Goal: Information Seeking & Learning: Check status

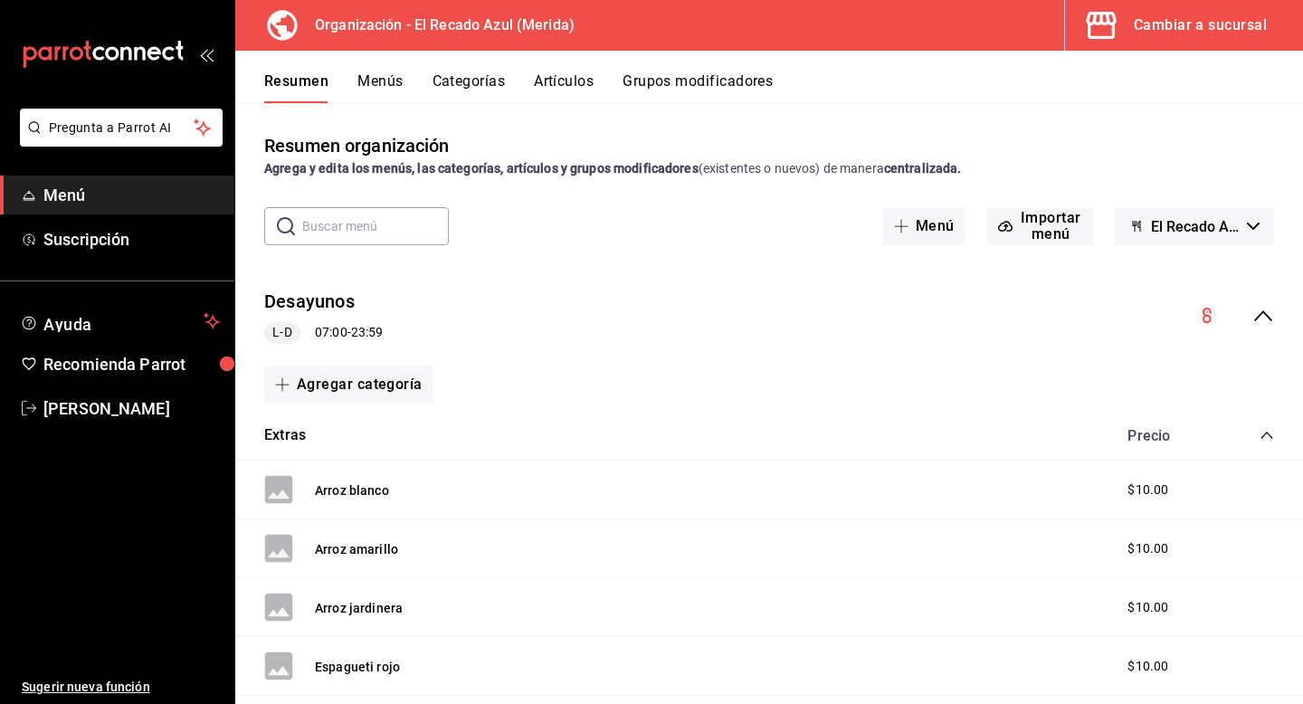
click at [384, 80] on button "Menús" at bounding box center [379, 87] width 45 height 31
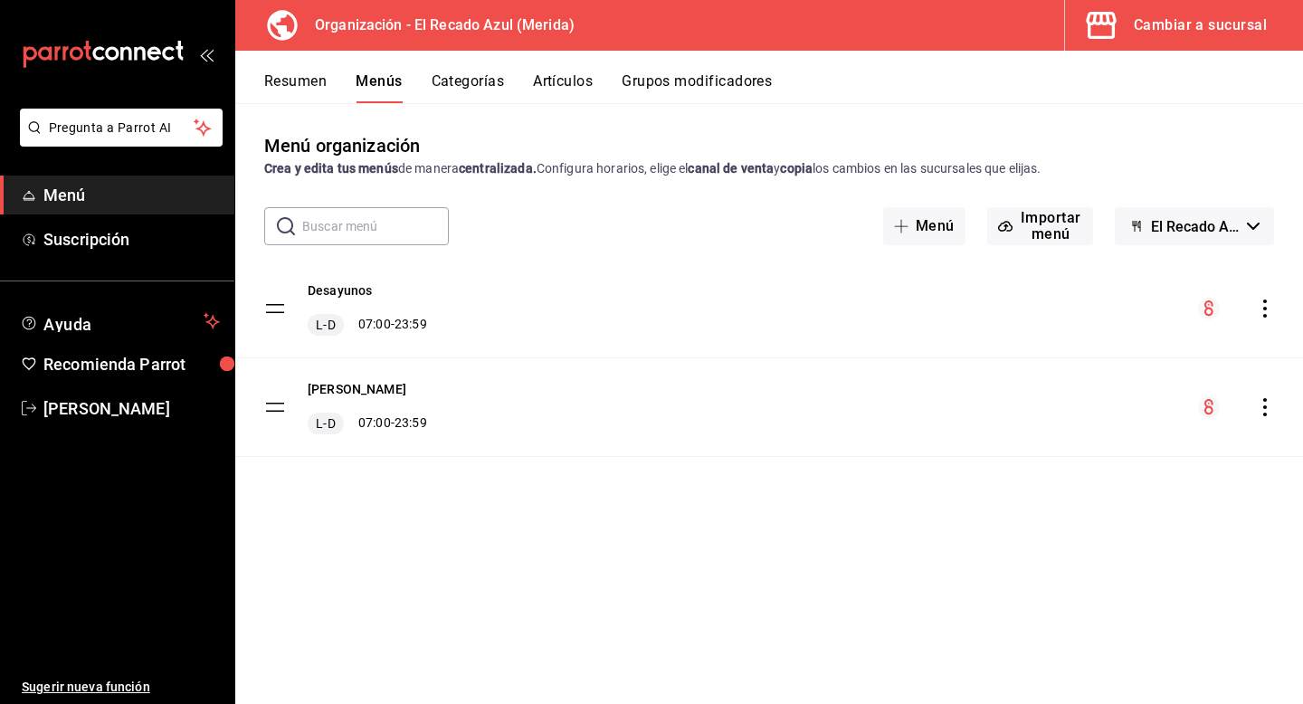
click at [1188, 33] on div "Cambiar a sucursal" at bounding box center [1200, 25] width 133 height 25
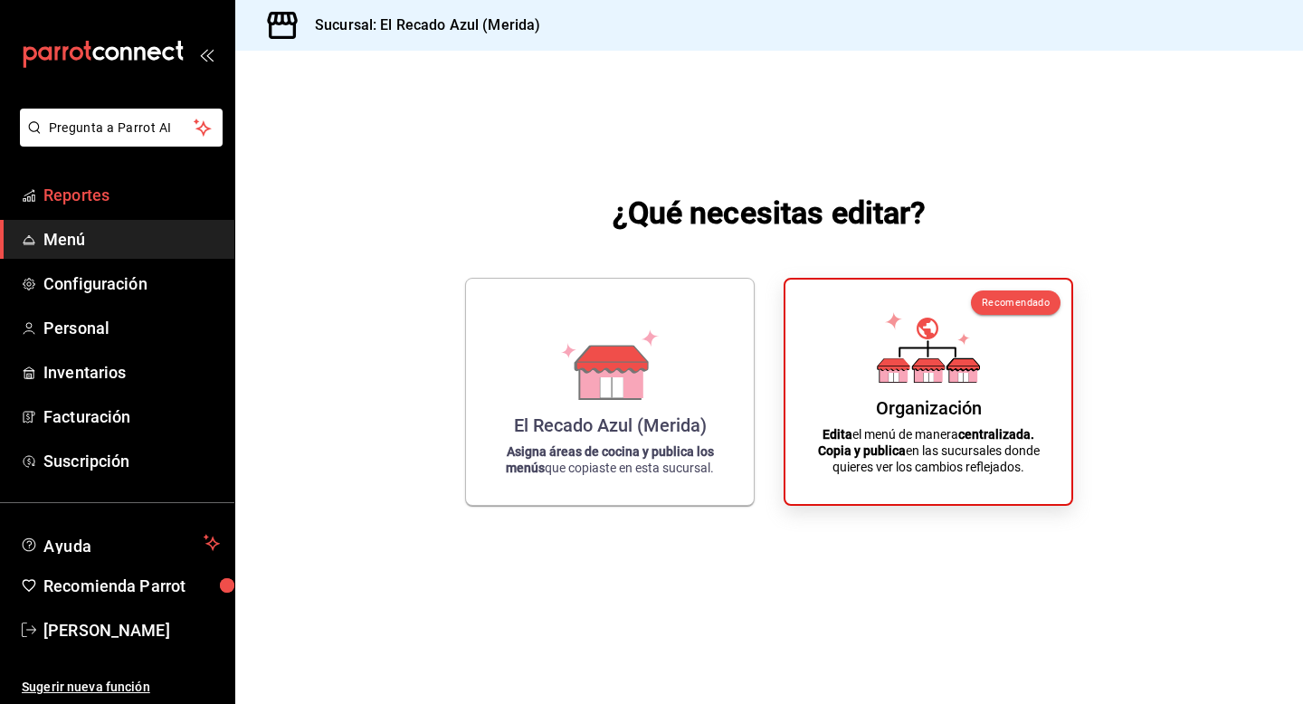
click at [96, 205] on span "Reportes" at bounding box center [131, 195] width 176 height 24
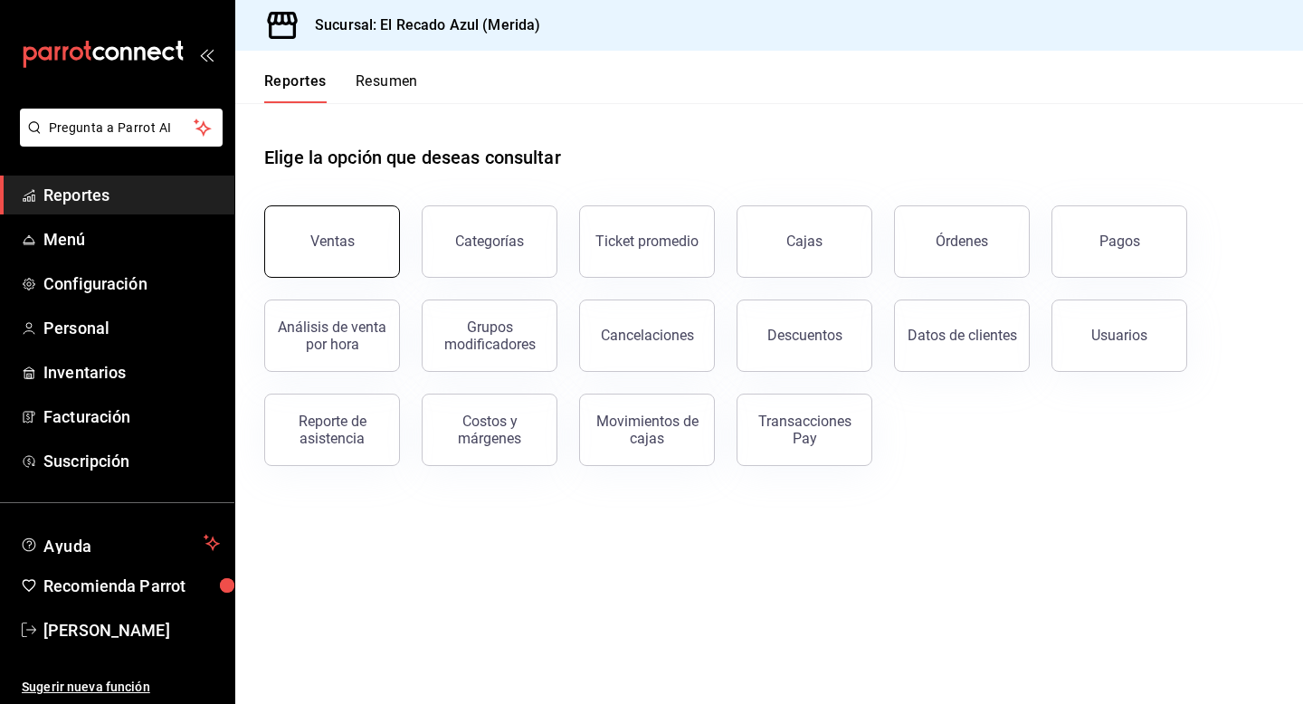
click at [335, 269] on button "Ventas" at bounding box center [332, 241] width 136 height 72
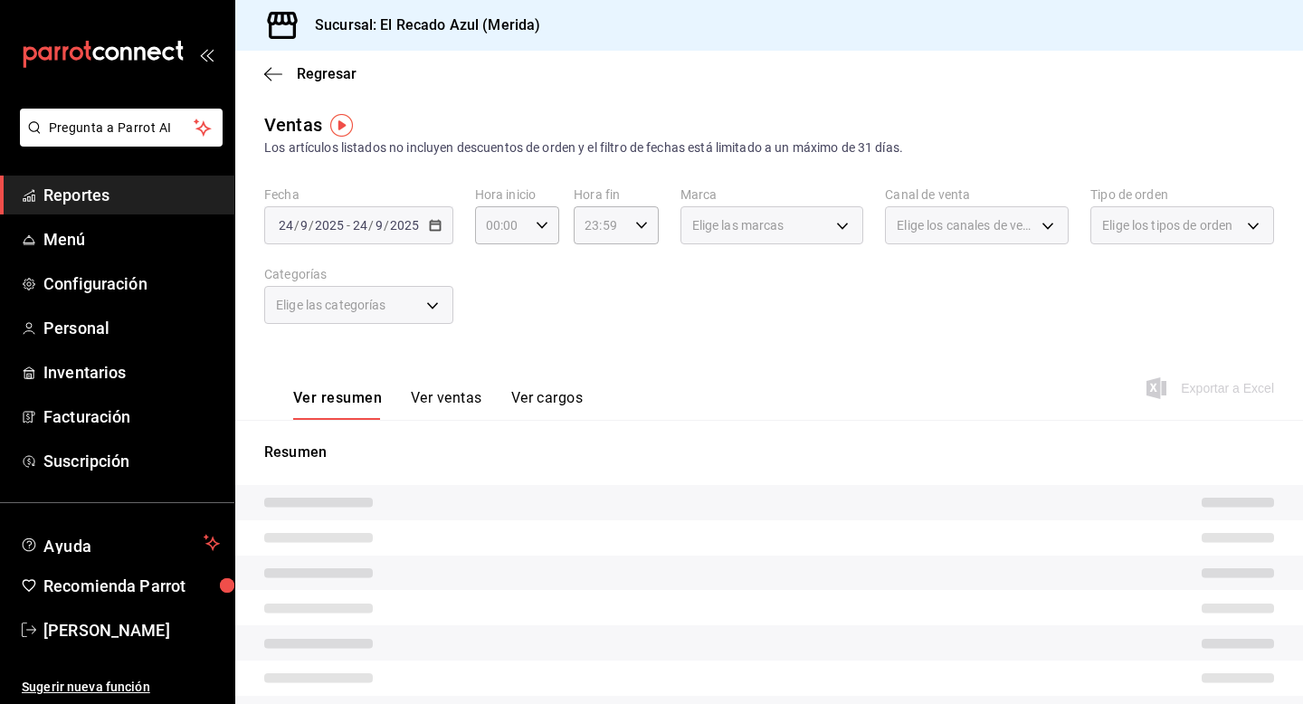
click at [412, 303] on div "Elige las categorías" at bounding box center [358, 305] width 189 height 38
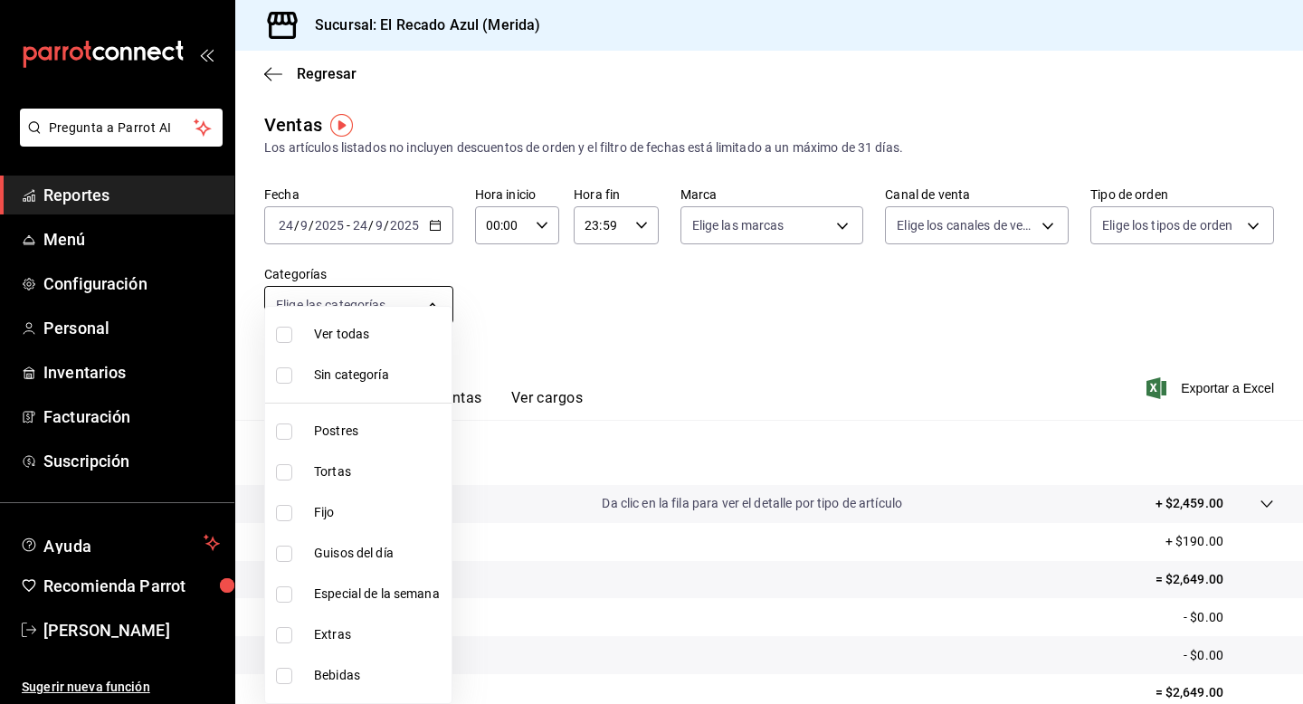
click at [412, 303] on body "Pregunta a Parrot AI Reportes Menú Configuración Personal Inventarios Facturaci…" at bounding box center [651, 352] width 1303 height 704
click at [284, 471] on input "checkbox" at bounding box center [284, 472] width 16 height 16
checkbox input "true"
type input "cddaedf4-f15c-4c42-87d3-f50cf5f8b84c"
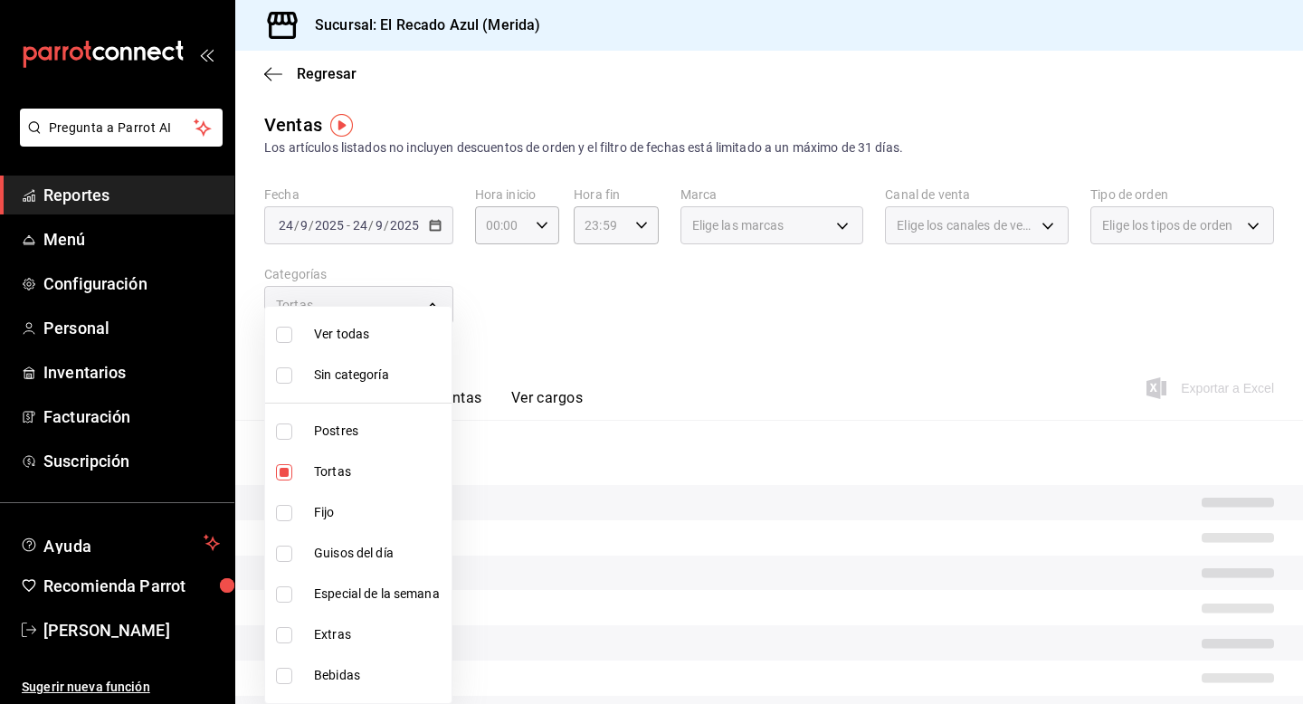
click at [576, 344] on div at bounding box center [651, 352] width 1303 height 704
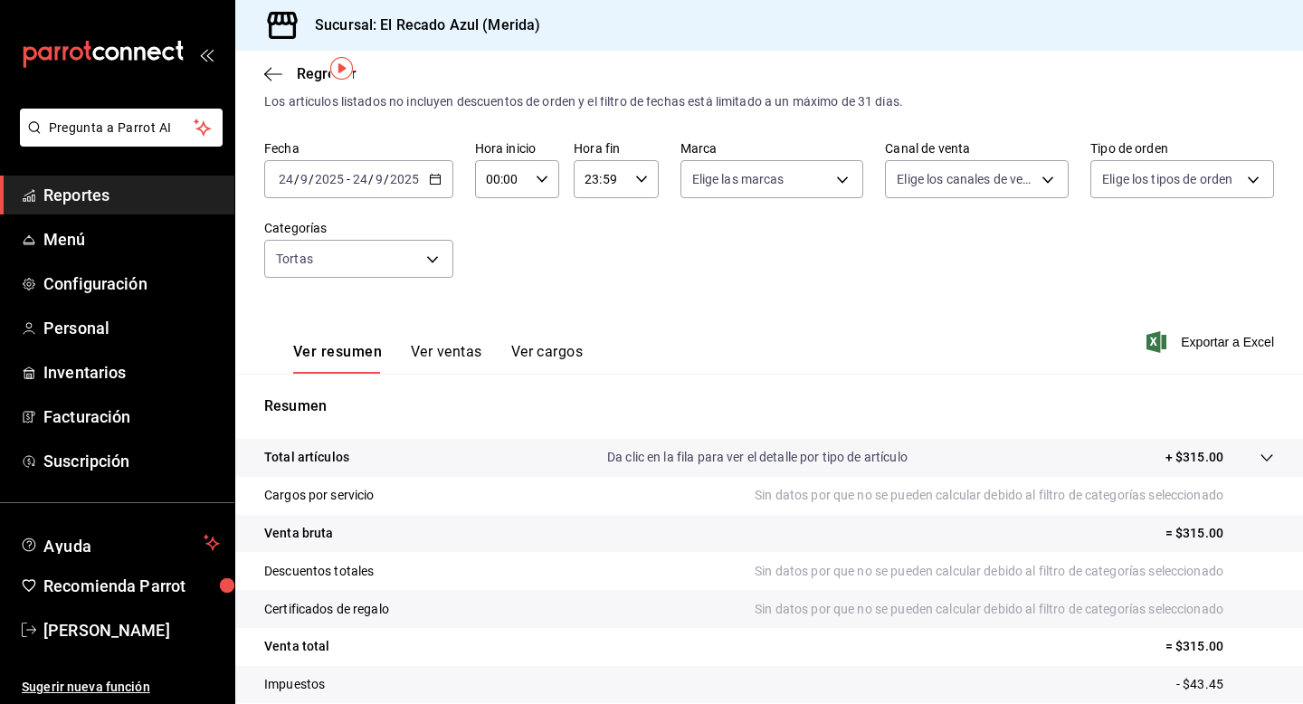
scroll to position [65, 0]
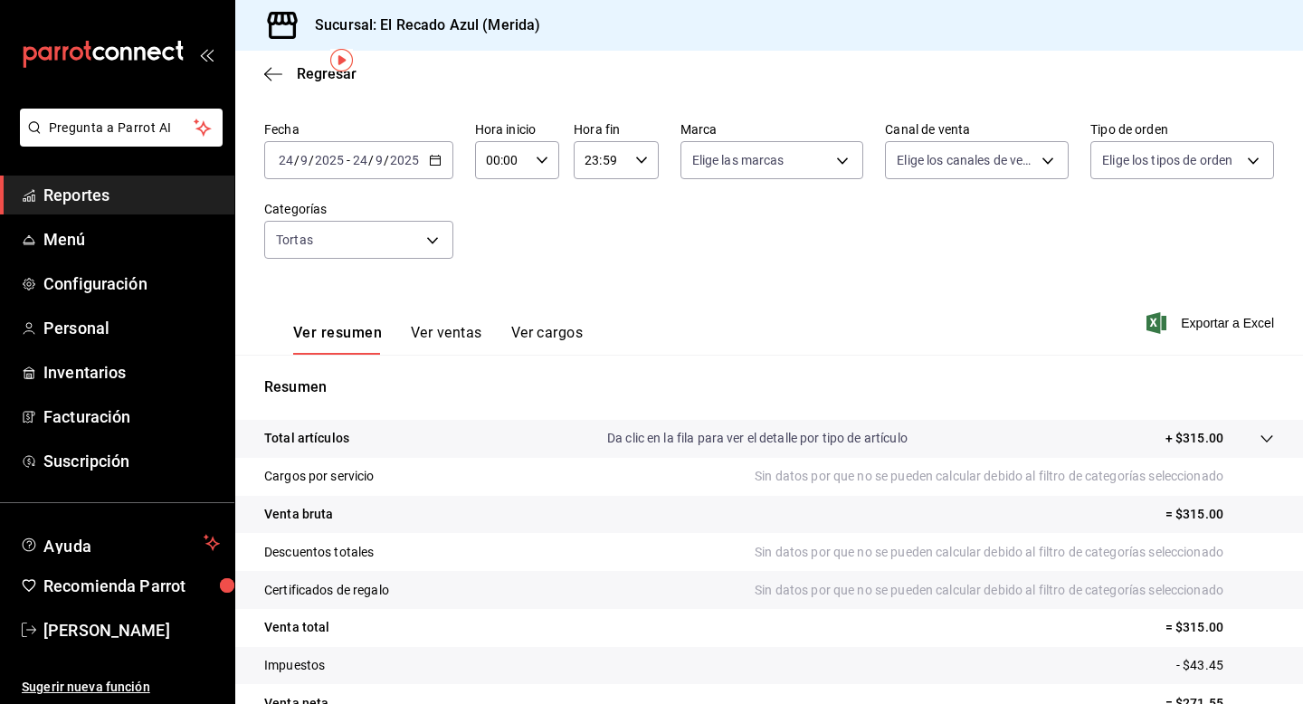
click at [430, 336] on button "Ver ventas" at bounding box center [446, 339] width 71 height 31
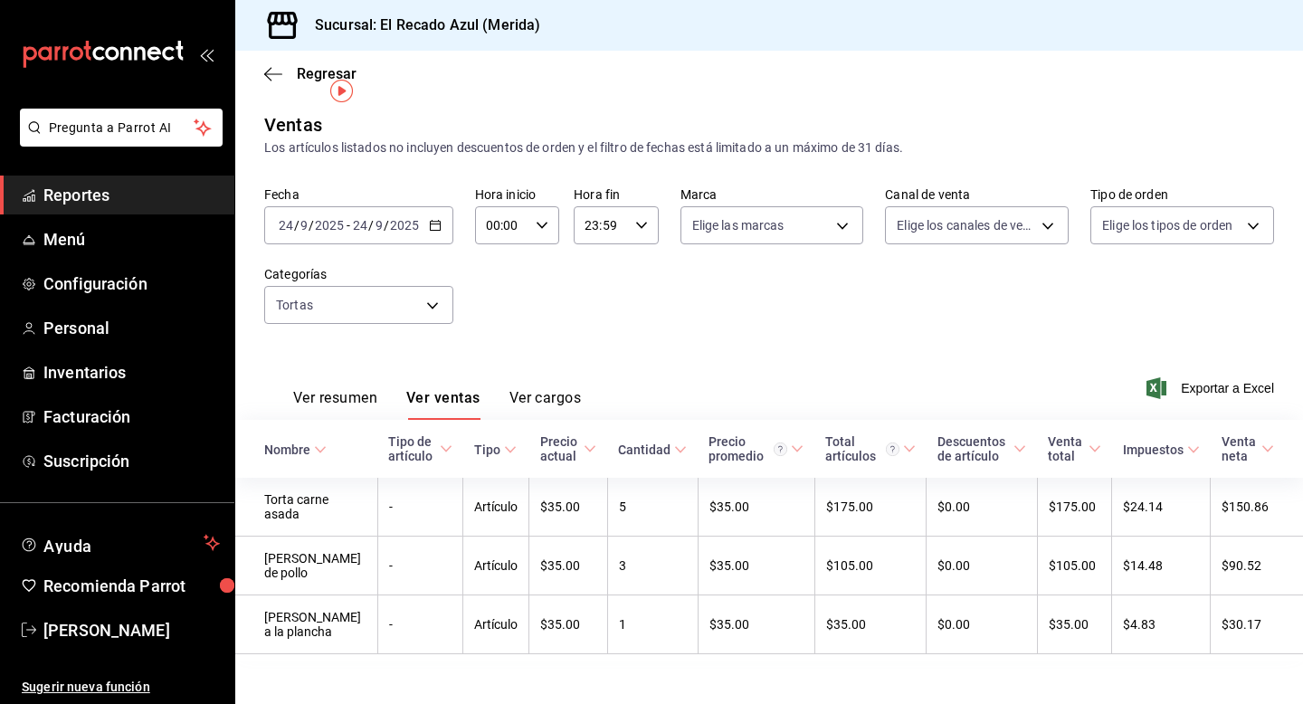
scroll to position [33, 0]
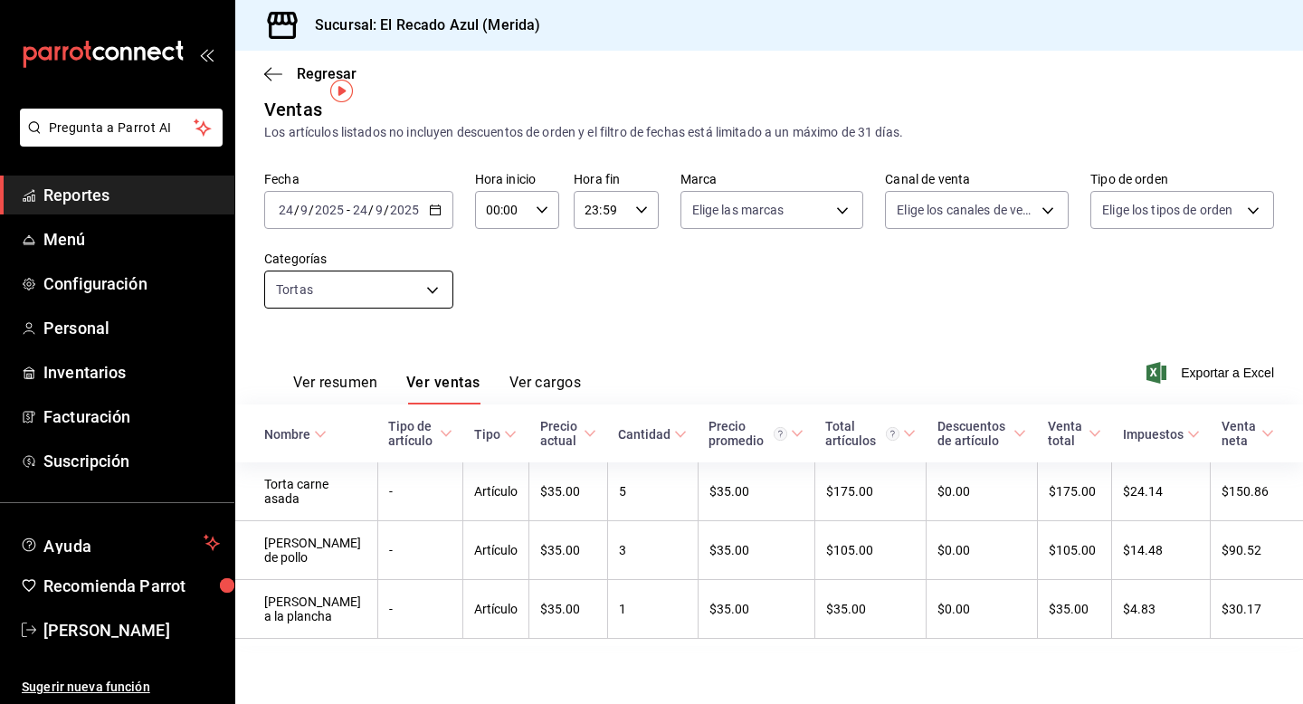
click at [438, 269] on body "Pregunta a Parrot AI Reportes Menú Configuración Personal Inventarios Facturaci…" at bounding box center [651, 352] width 1303 height 704
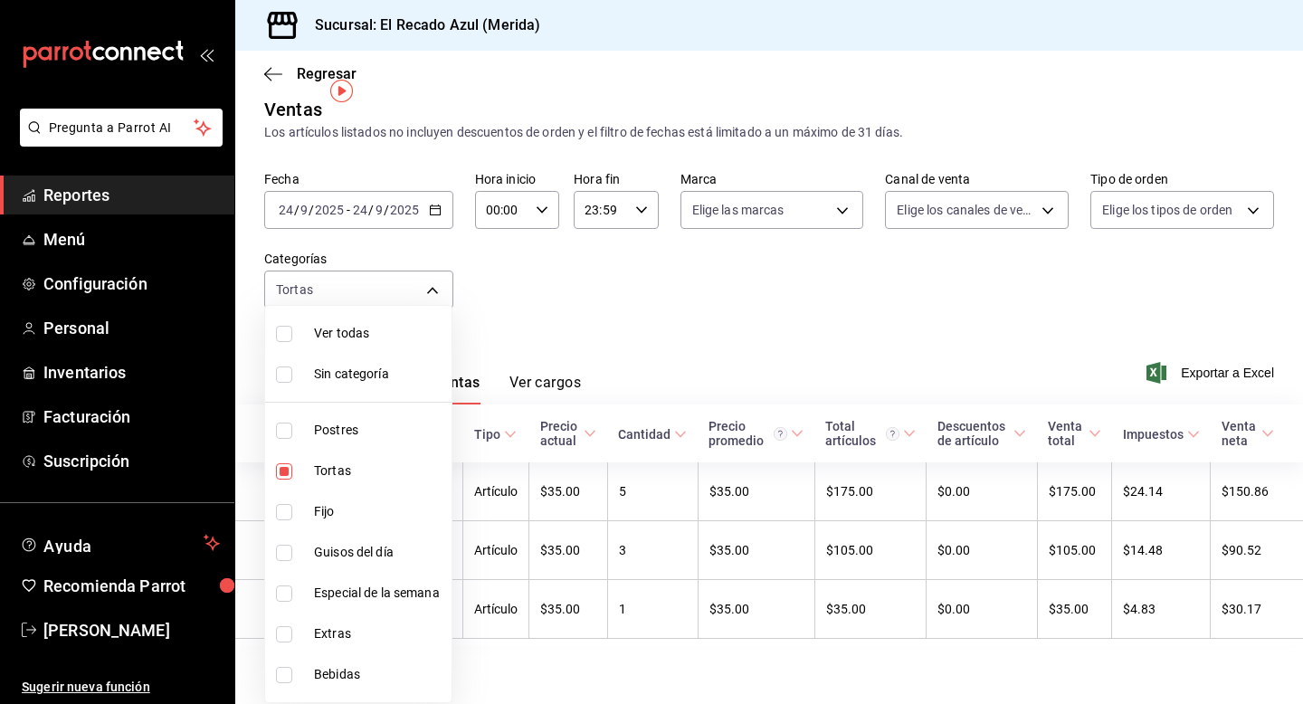
click at [293, 514] on label at bounding box center [288, 512] width 24 height 16
click at [292, 514] on input "checkbox" at bounding box center [284, 512] width 16 height 16
checkbox input "false"
type input "cddaedf4-f15c-4c42-87d3-f50cf5f8b84c"
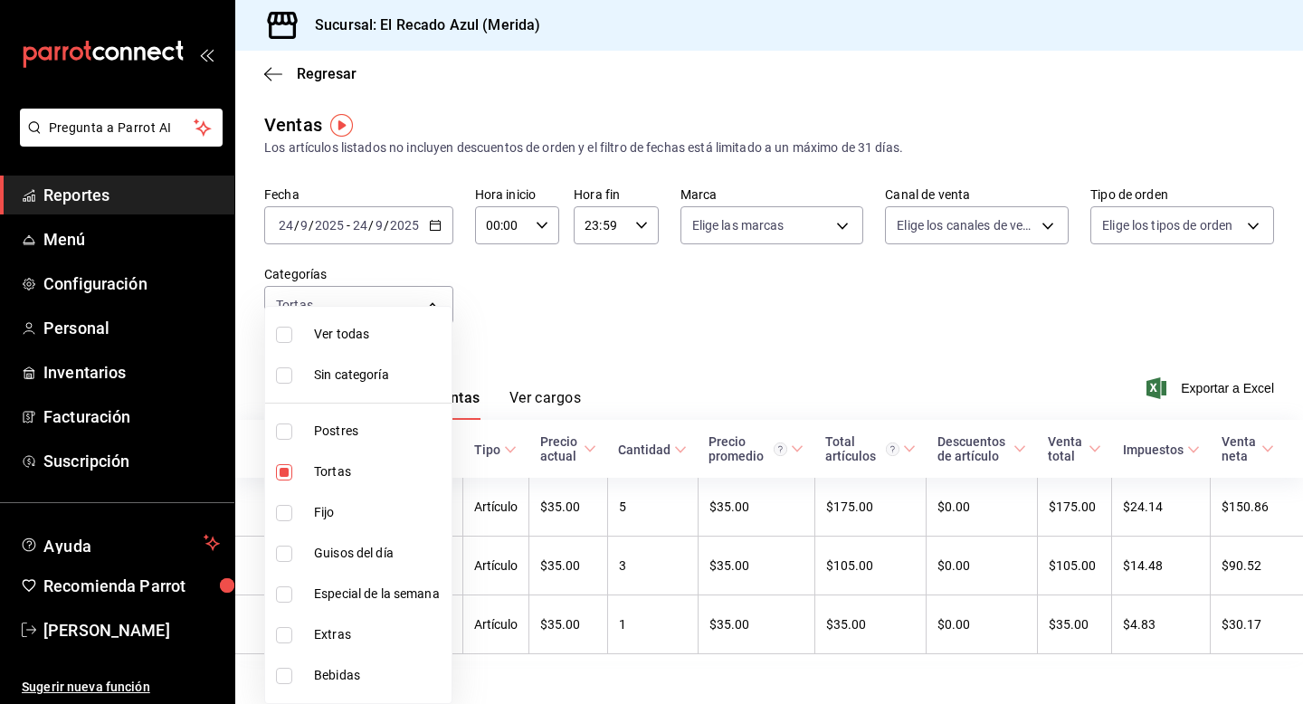
click at [282, 510] on input "checkbox" at bounding box center [284, 513] width 16 height 16
checkbox input "true"
type input "cddaedf4-f15c-4c42-87d3-f50cf5f8b84c,a7831855-3bdb-4702-9fc6-726326d43bee"
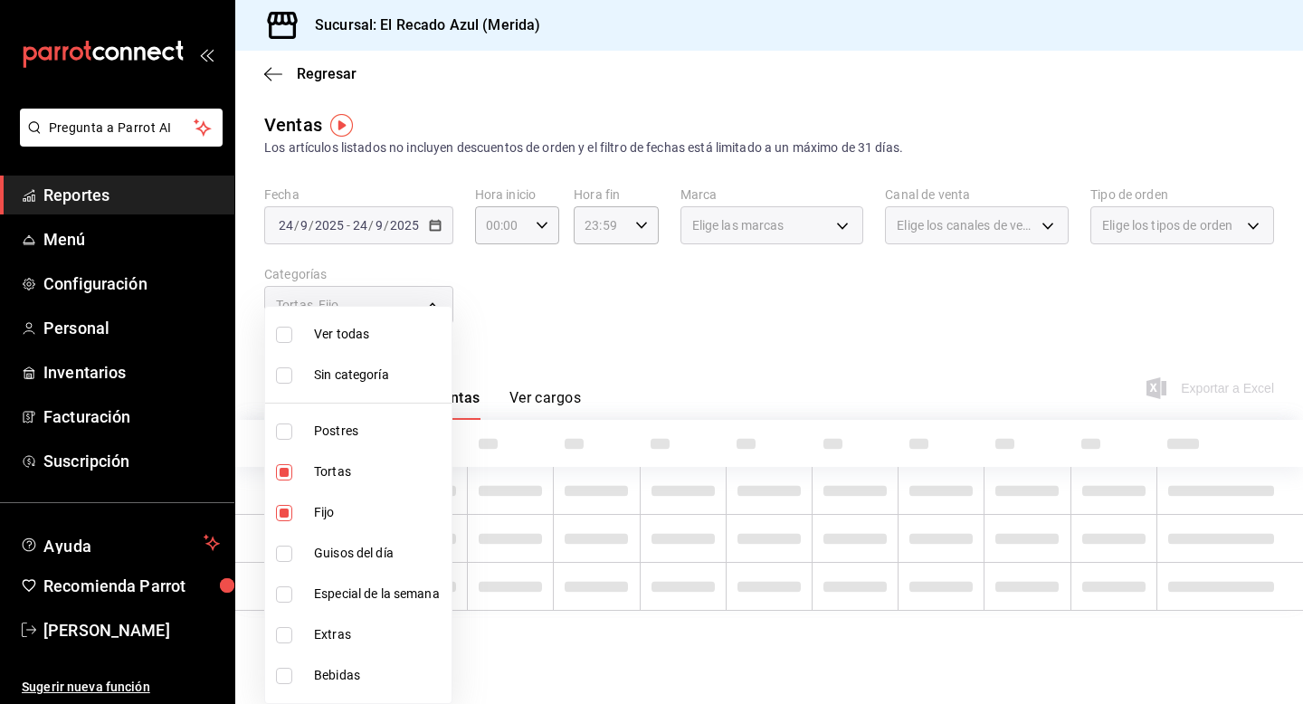
click at [284, 558] on input "checkbox" at bounding box center [284, 554] width 16 height 16
checkbox input "true"
type input "cddaedf4-f15c-4c42-87d3-f50cf5f8b84c,a7831855-3bdb-4702-9fc6-726326d43bee,13bcb…"
click at [284, 586] on input "checkbox" at bounding box center [284, 594] width 16 height 16
checkbox input "true"
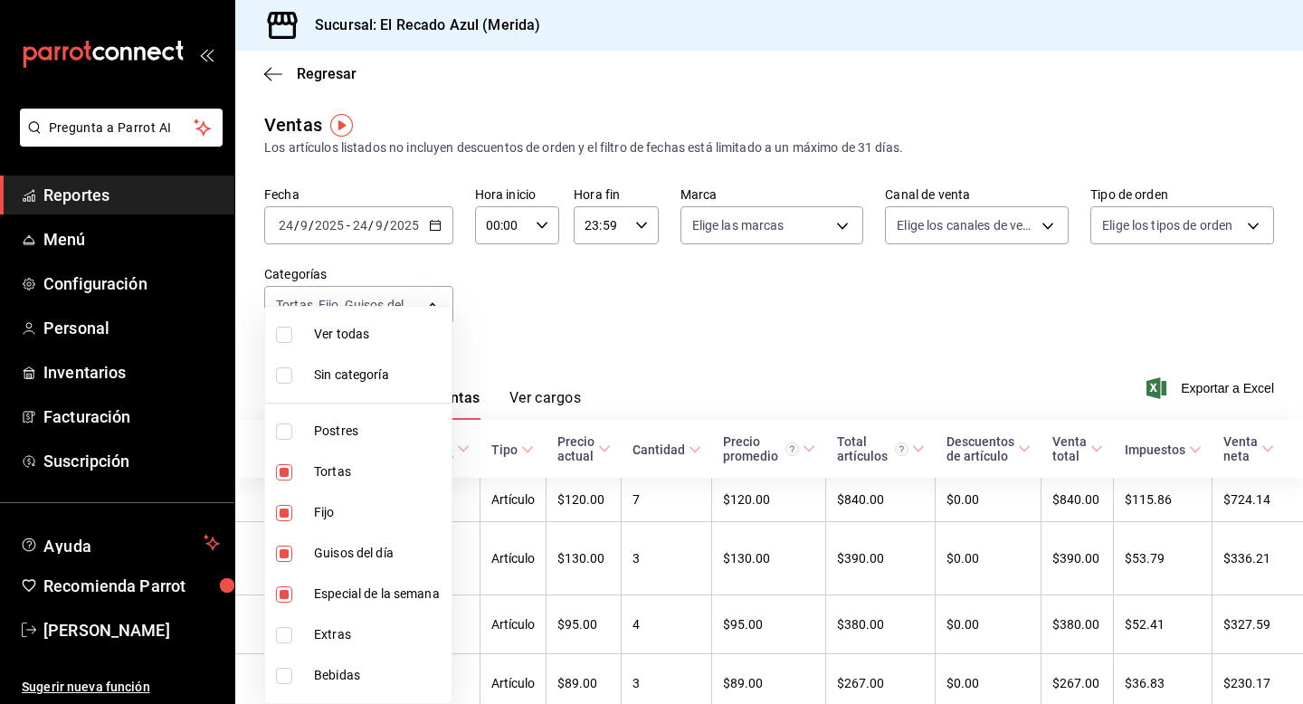
click at [299, 481] on li "Tortas" at bounding box center [358, 471] width 186 height 41
type input "a7831855-3bdb-4702-9fc6-726326d43bee,13bcb92e-1a83-413e-a7fd-17f400a31821,20bc0…"
checkbox input "false"
click at [587, 339] on div at bounding box center [651, 352] width 1303 height 704
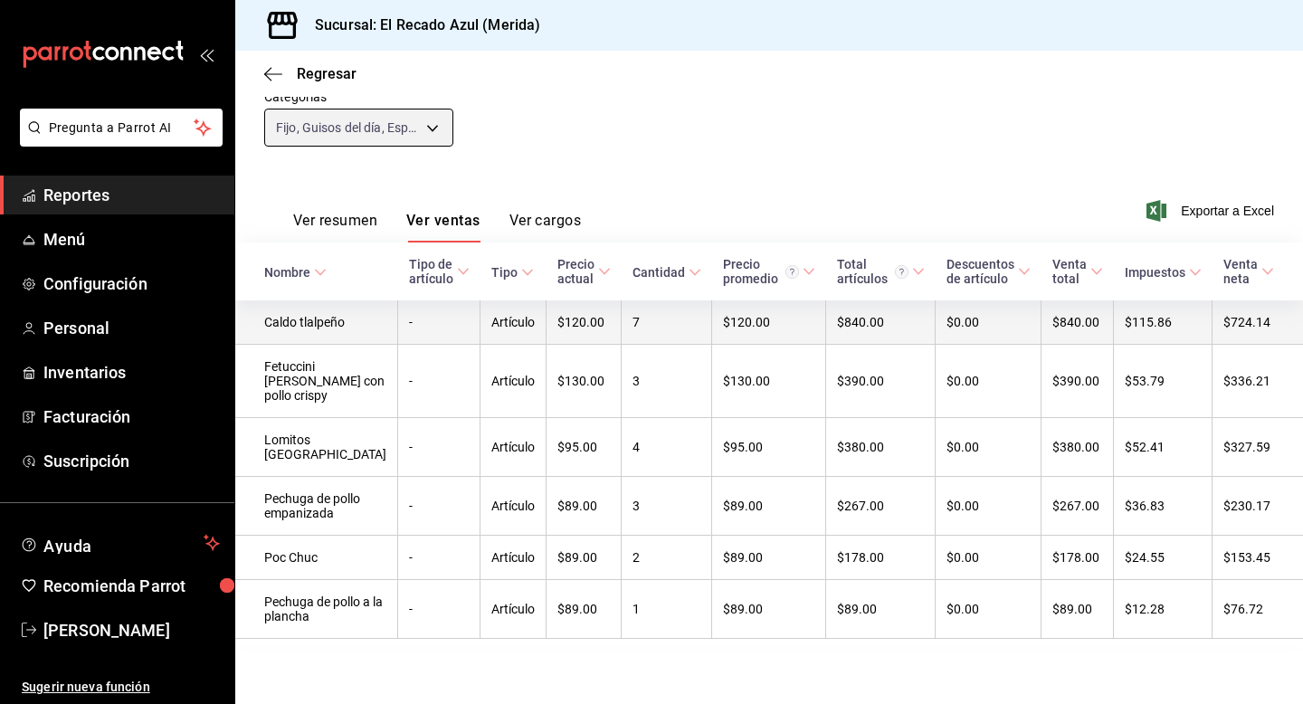
scroll to position [213, 0]
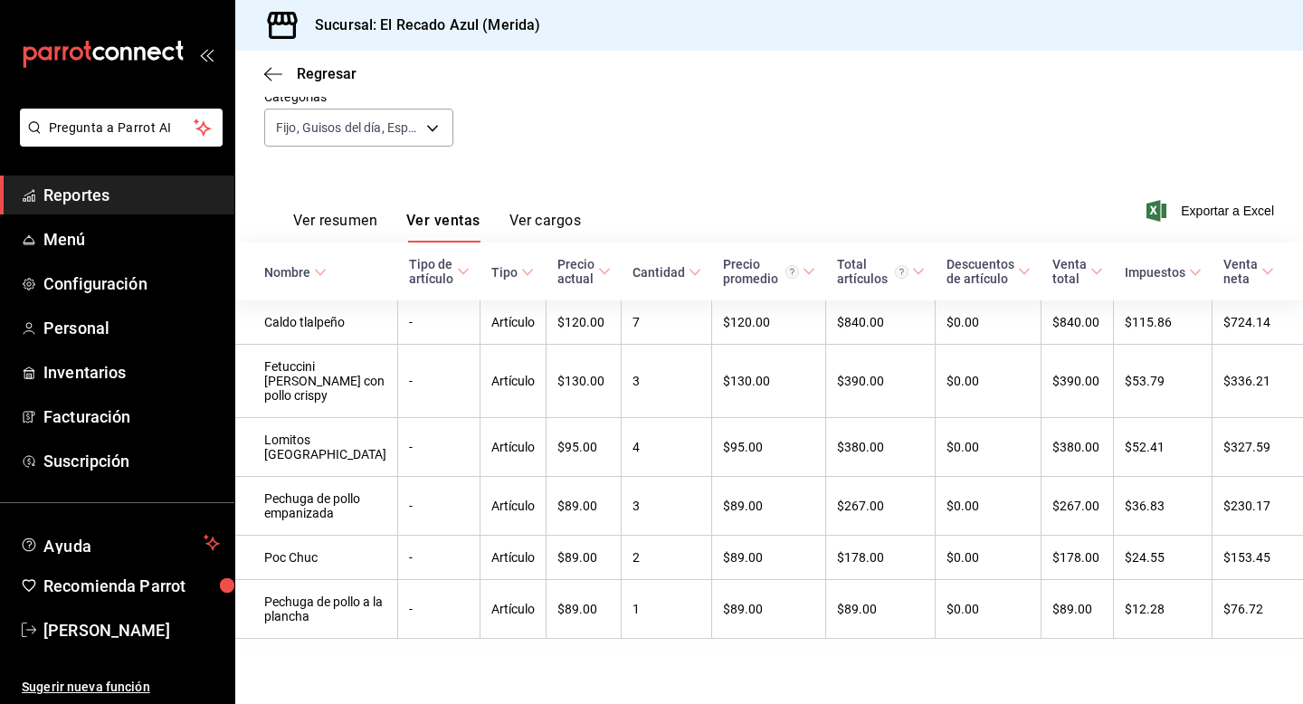
click at [341, 212] on button "Ver resumen" at bounding box center [335, 227] width 84 height 31
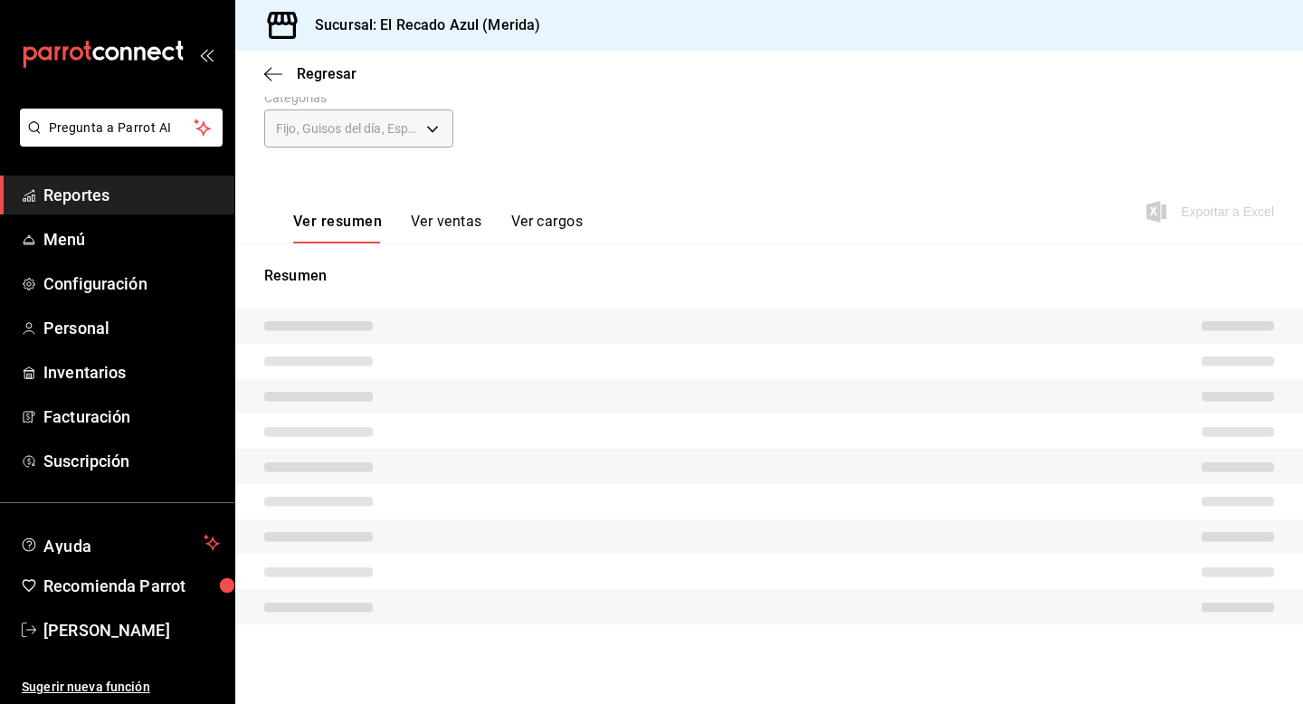
scroll to position [163, 0]
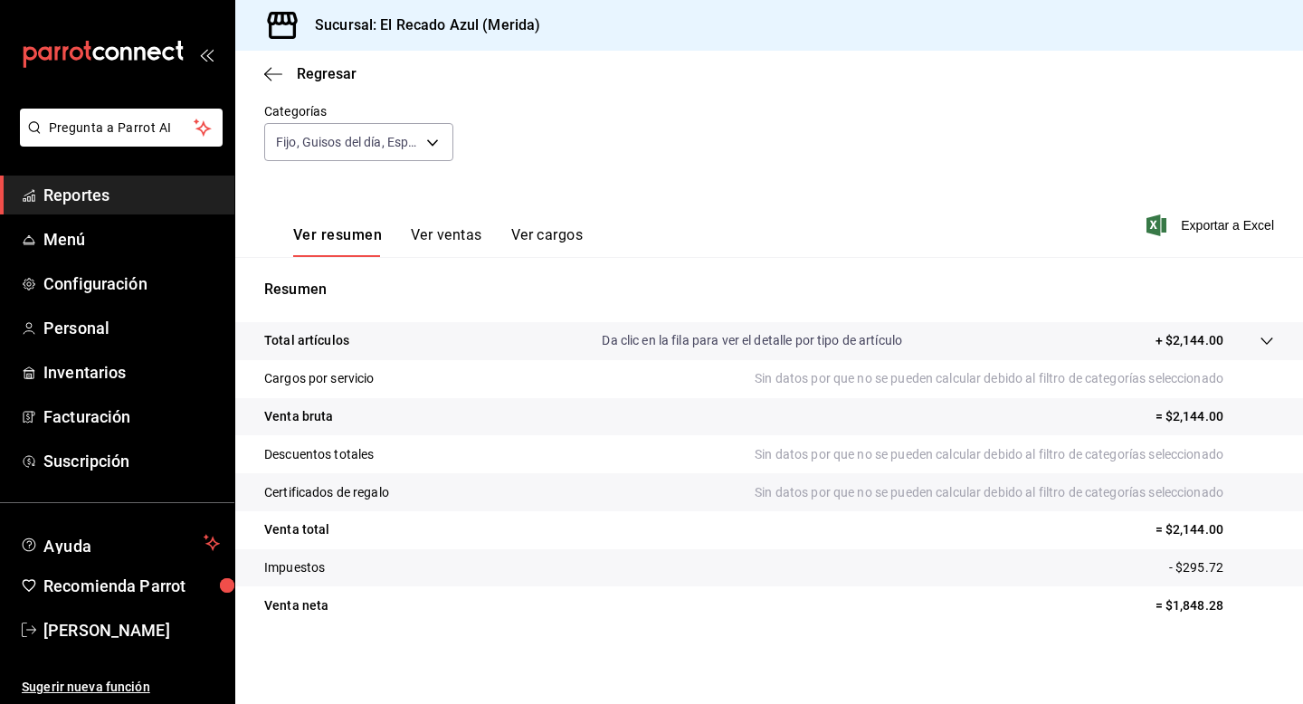
click at [441, 231] on button "Ver ventas" at bounding box center [446, 241] width 71 height 31
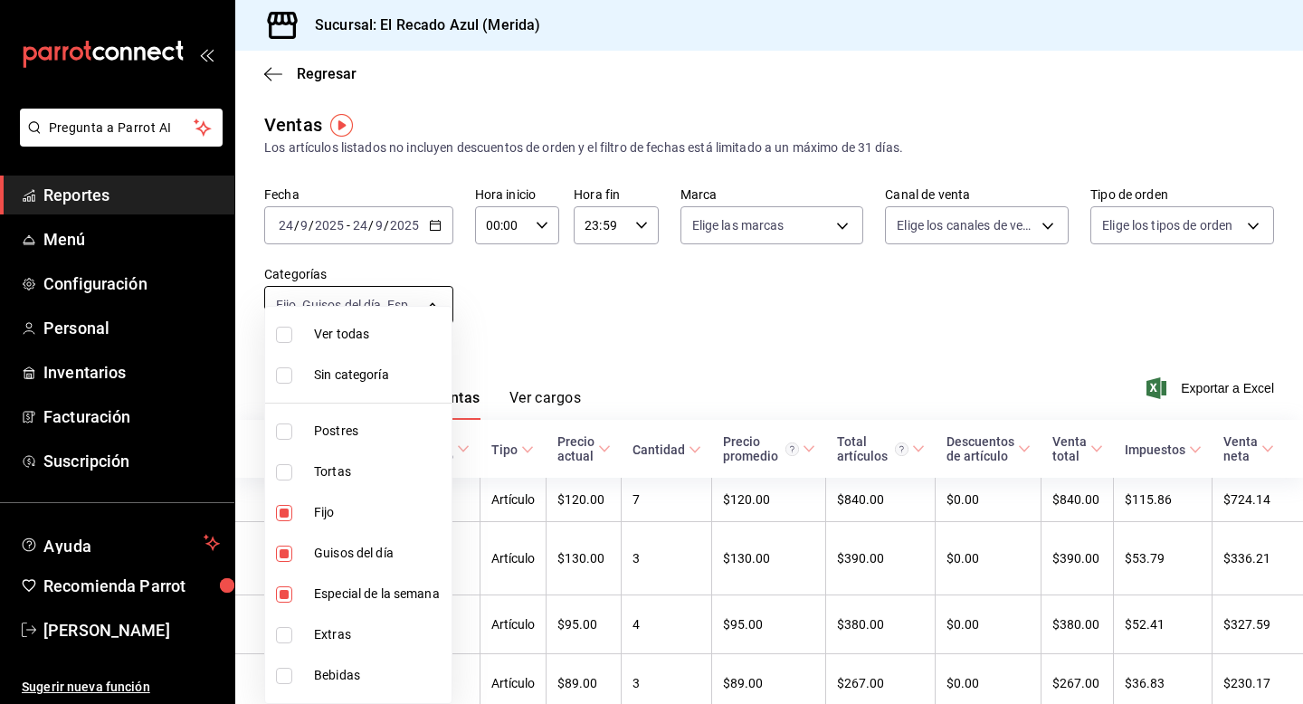
click at [394, 294] on body "Pregunta a Parrot AI Reportes Menú Configuración Personal Inventarios Facturaci…" at bounding box center [651, 352] width 1303 height 704
click at [286, 669] on input "checkbox" at bounding box center [284, 676] width 16 height 16
checkbox input "true"
type input "a7831855-3bdb-4702-9fc6-726326d43bee,13bcb92e-1a83-413e-a7fd-17f400a31821,20bc0…"
click at [284, 593] on input "checkbox" at bounding box center [284, 594] width 16 height 16
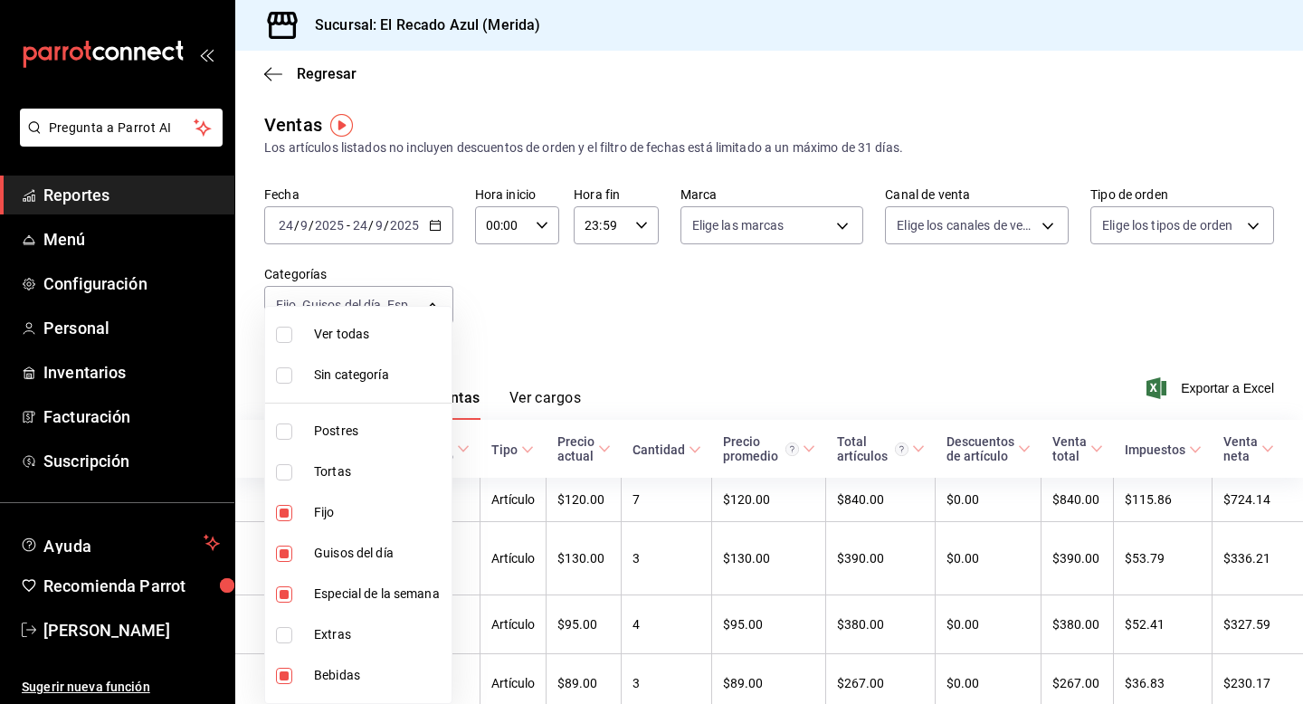
checkbox input "false"
type input "a7831855-3bdb-4702-9fc6-726326d43bee,13bcb92e-1a83-413e-a7fd-17f400a31821,7bfb7…"
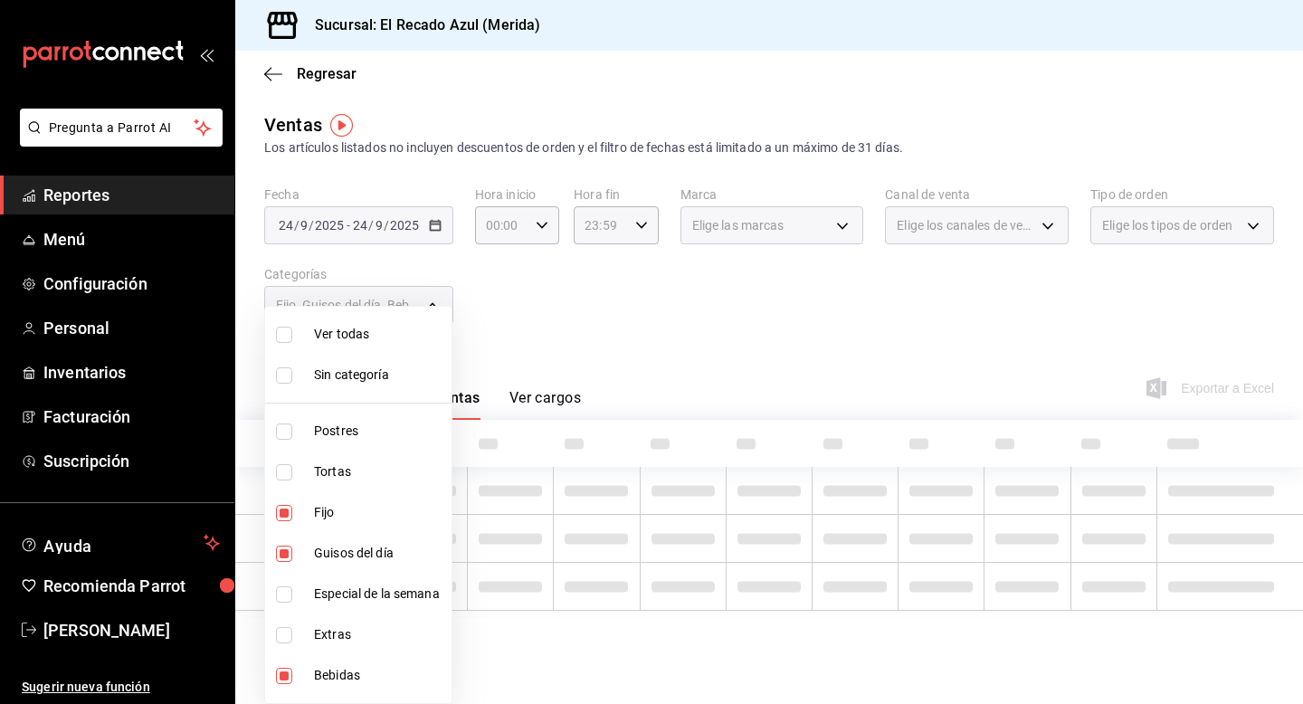
click at [287, 548] on input "checkbox" at bounding box center [284, 554] width 16 height 16
checkbox input "false"
type input "a7831855-3bdb-4702-9fc6-726326d43bee,7bfb7413-6e28-41a0-876f-9044619efe8d"
click at [287, 505] on input "checkbox" at bounding box center [284, 513] width 16 height 16
checkbox input "false"
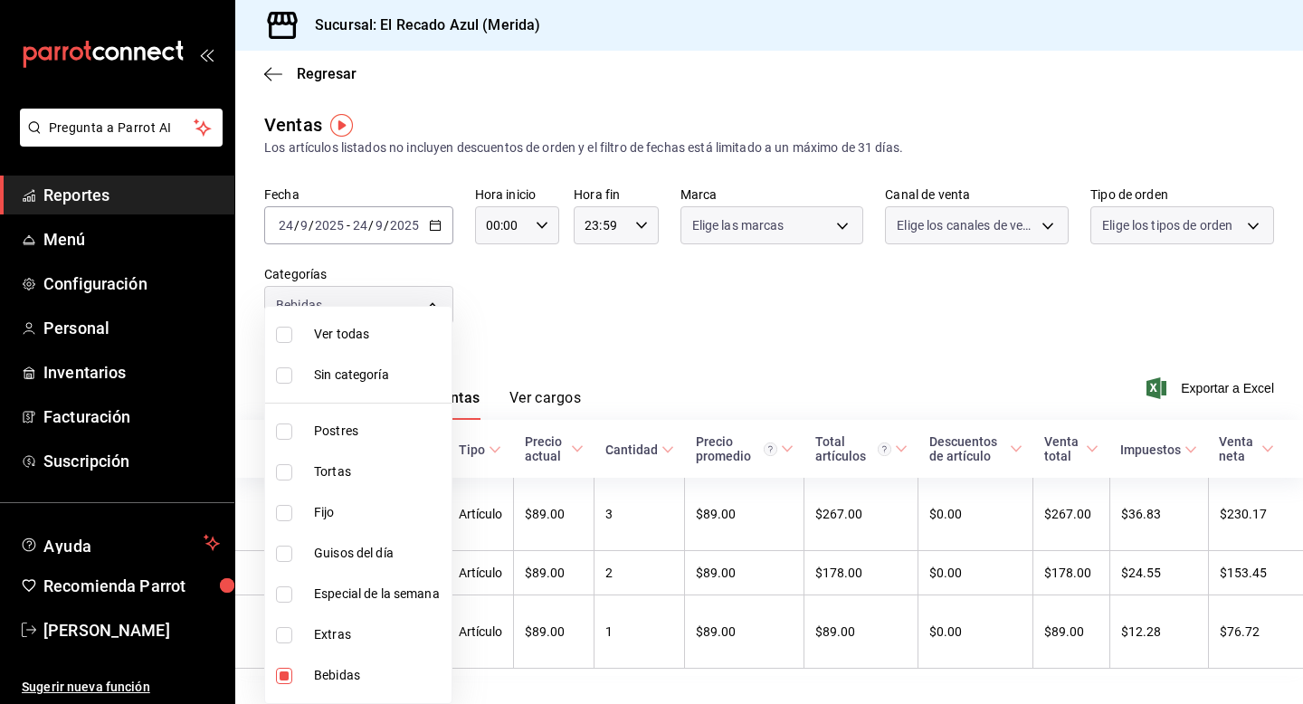
type input "7bfb7413-6e28-41a0-876f-9044619efe8d"
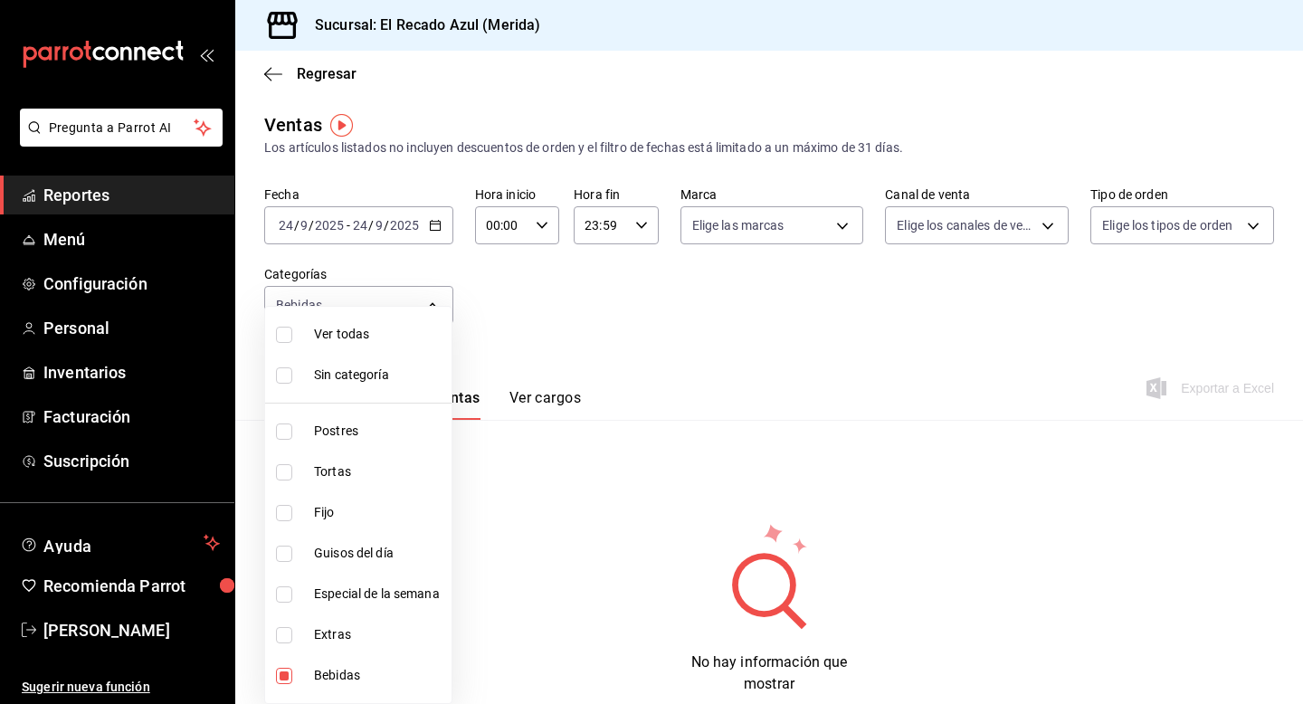
click at [281, 639] on input "checkbox" at bounding box center [284, 635] width 16 height 16
checkbox input "true"
type input "7bfb7413-6e28-41a0-876f-9044619efe8d,d6317b1c-ff53-41b5-8696-cf89c697b0c8"
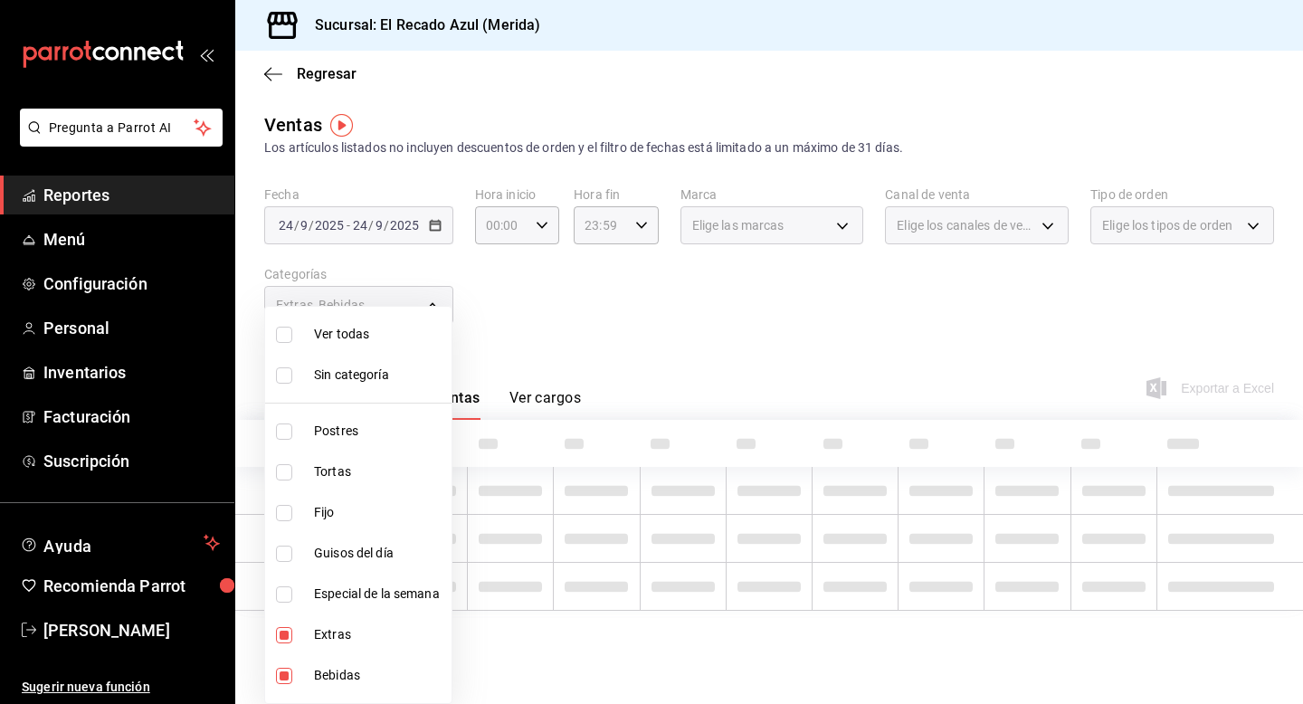
click at [283, 681] on input "checkbox" at bounding box center [284, 676] width 16 height 16
checkbox input "false"
type input "d6317b1c-ff53-41b5-8696-cf89c697b0c8"
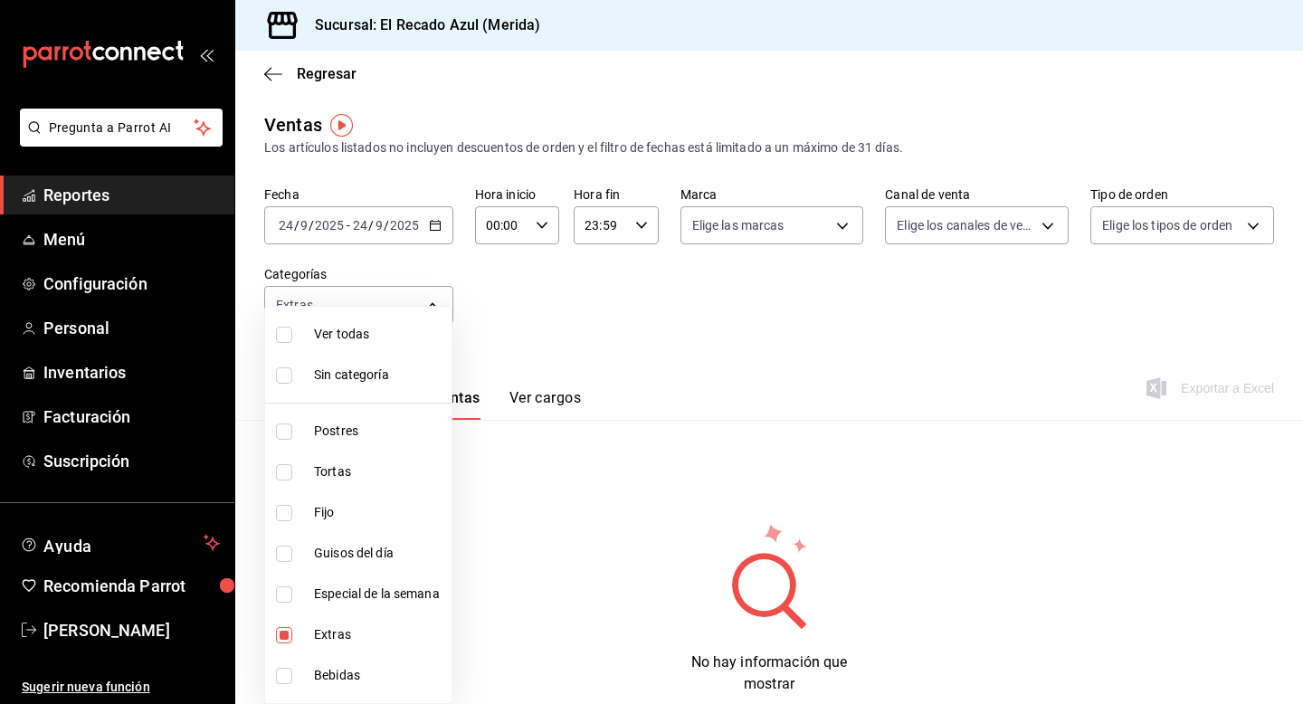
click at [384, 228] on div at bounding box center [651, 352] width 1303 height 704
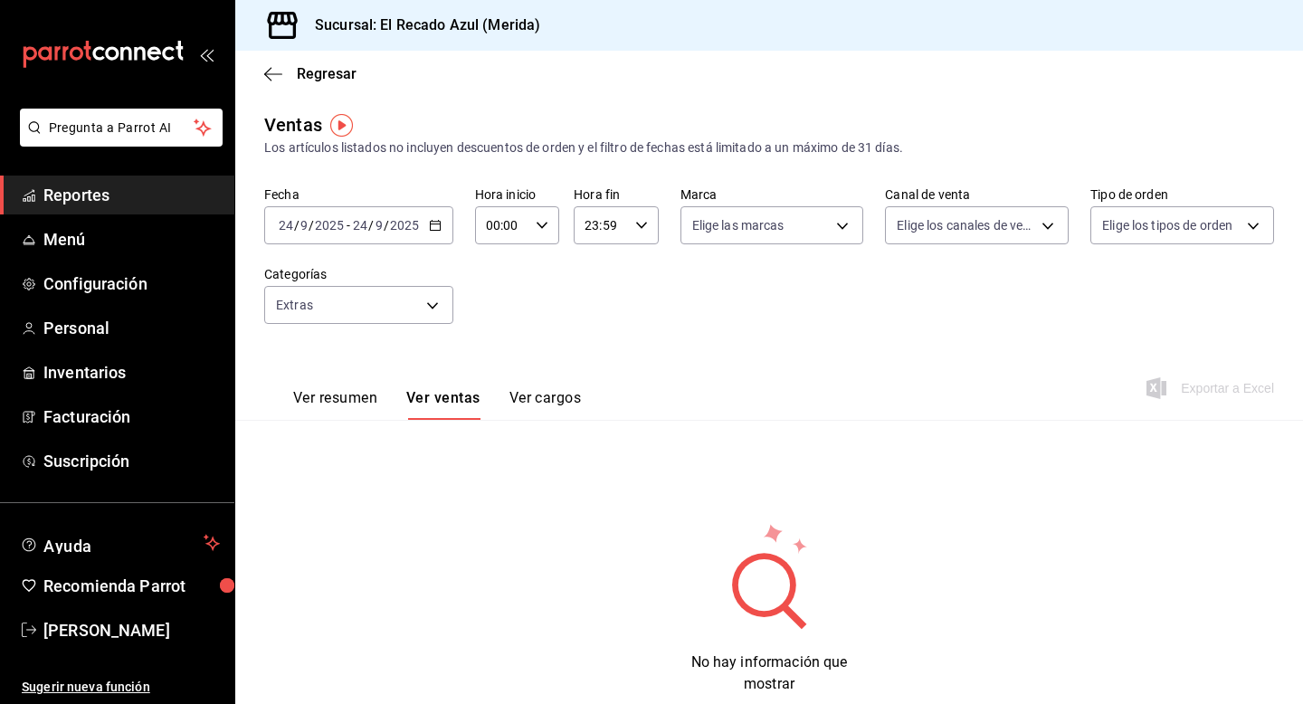
click at [355, 397] on button "Ver resumen" at bounding box center [335, 404] width 84 height 31
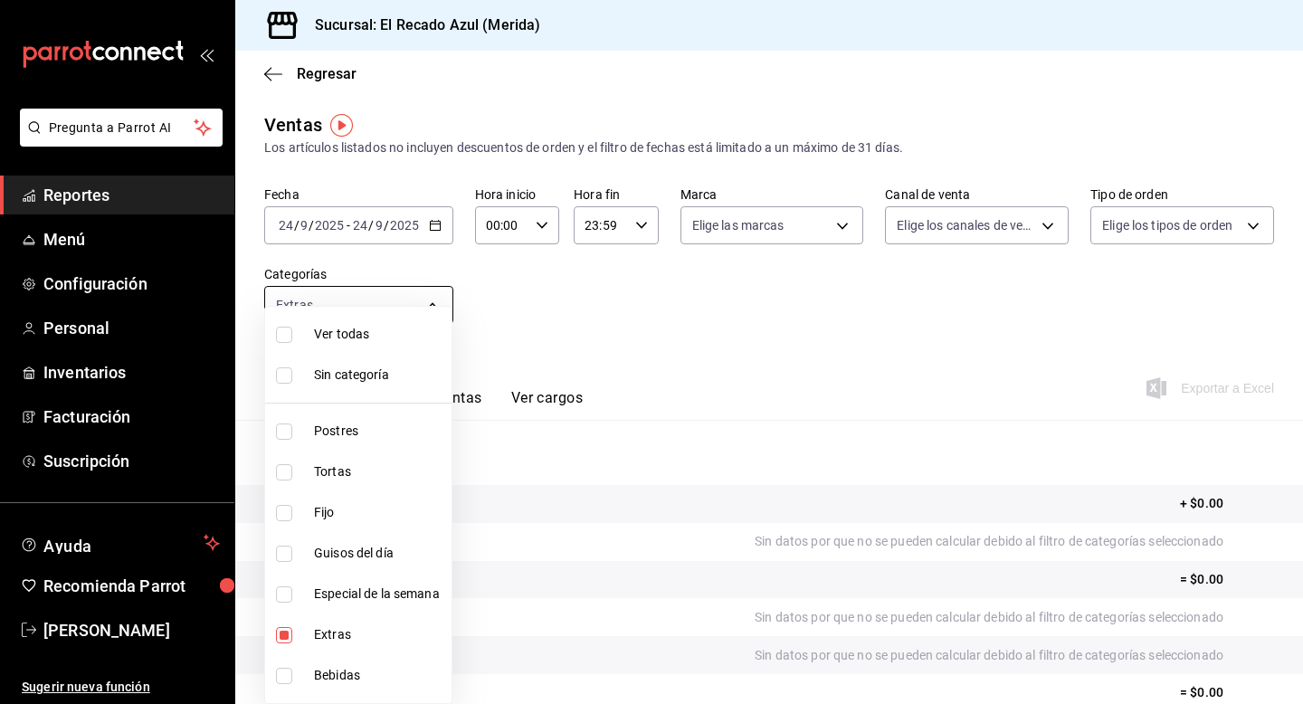
click at [368, 299] on body "Pregunta a Parrot AI Reportes Menú Configuración Personal Inventarios Facturaci…" at bounding box center [651, 352] width 1303 height 704
click at [295, 330] on label at bounding box center [288, 335] width 24 height 16
click at [292, 330] on input "checkbox" at bounding box center [284, 335] width 16 height 16
checkbox input "false"
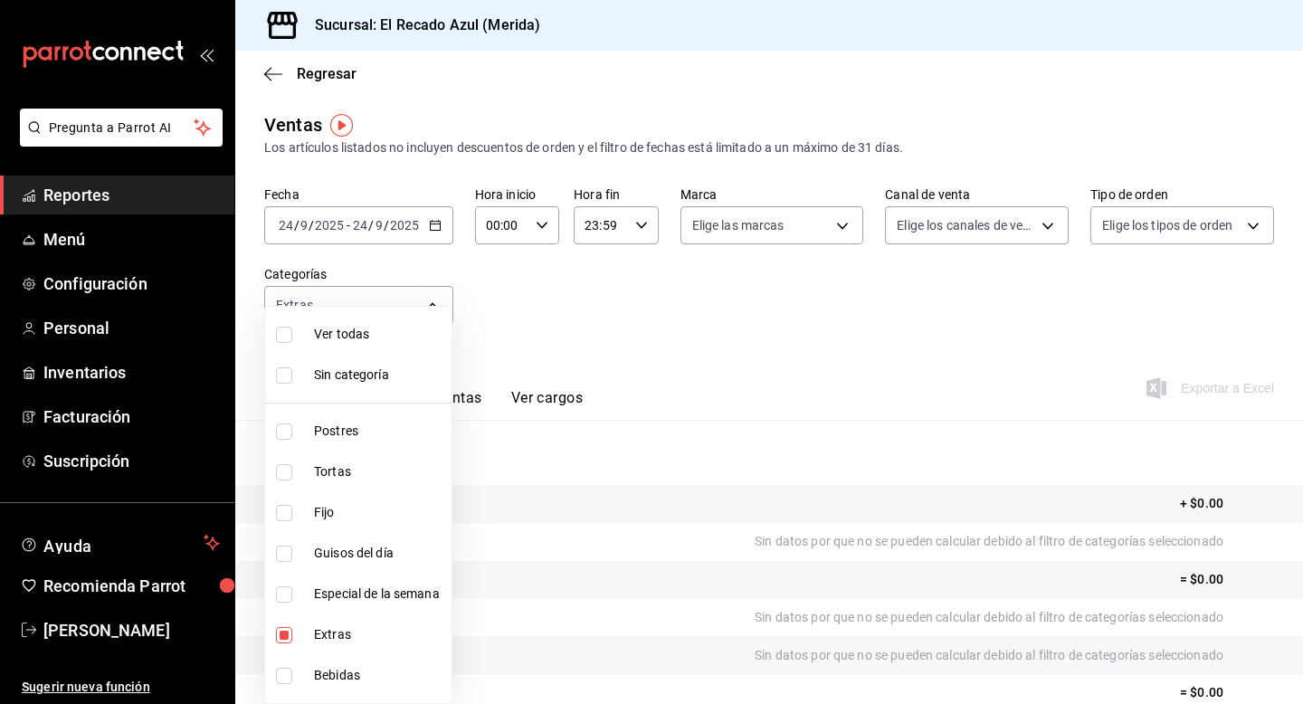
checkbox input "false"
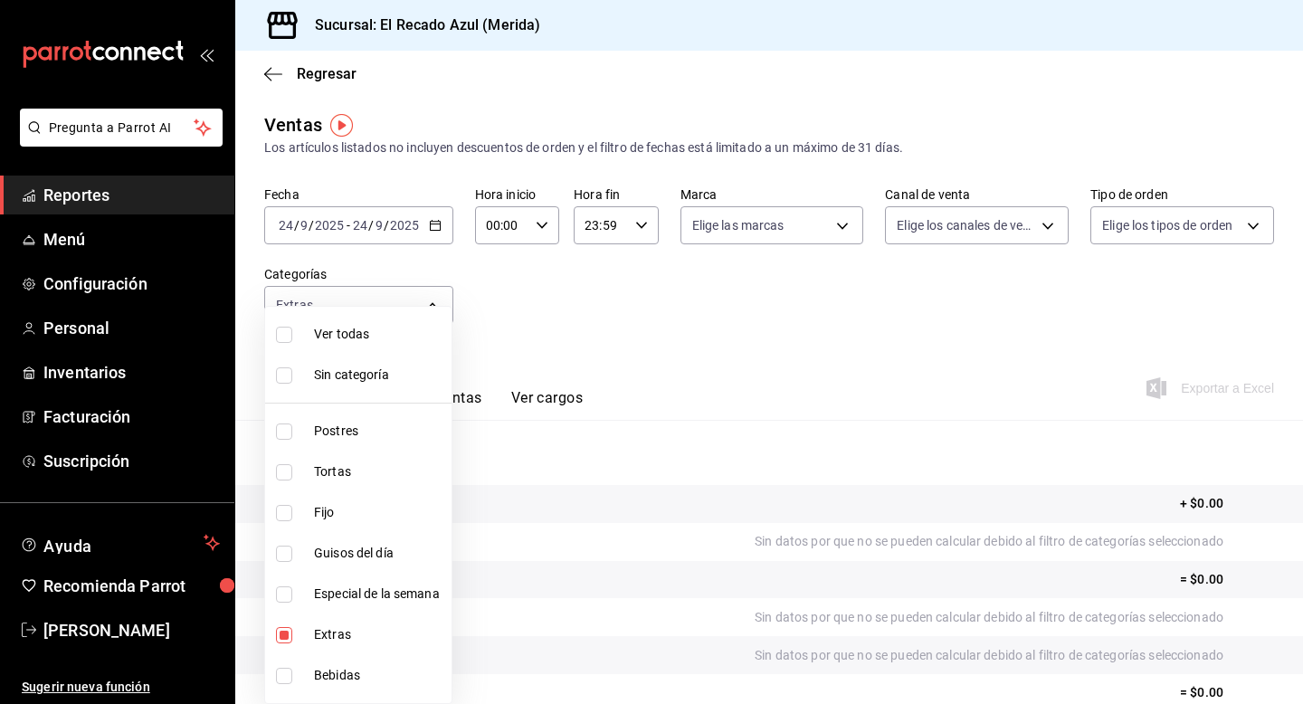
checkbox input "false"
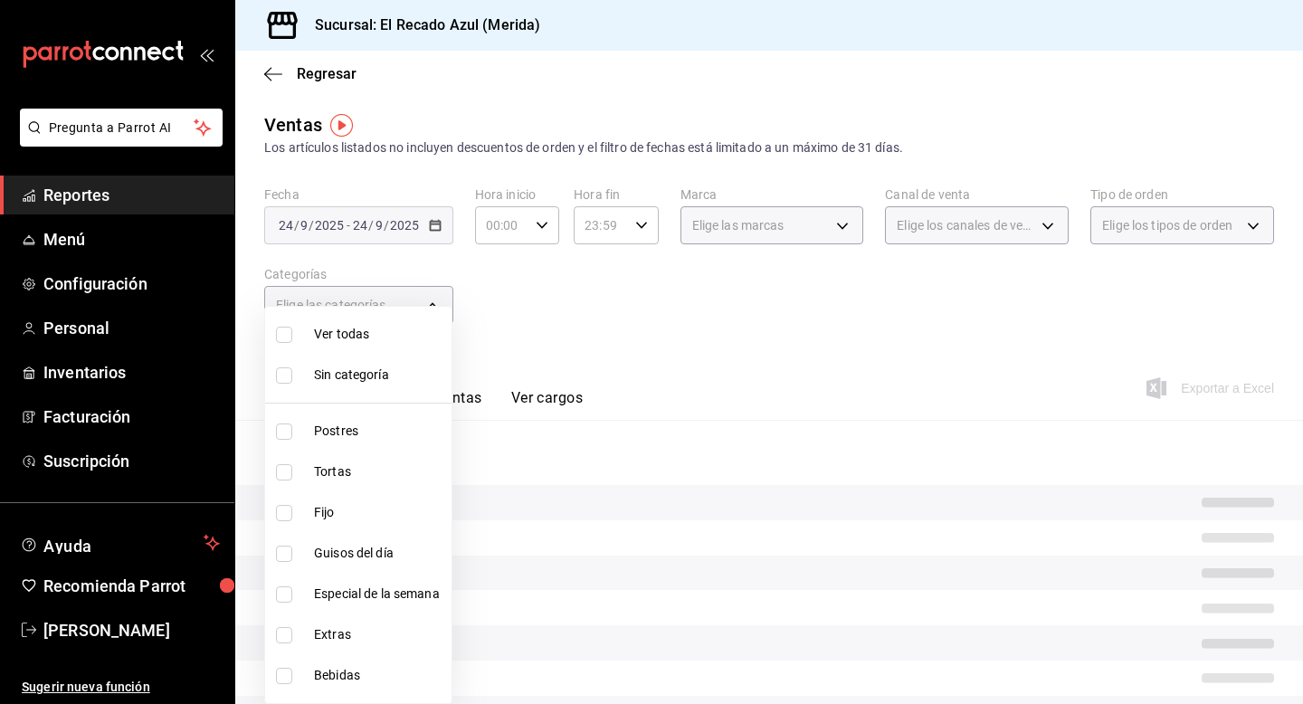
click at [282, 367] on input "checkbox" at bounding box center [284, 375] width 16 height 16
checkbox input "true"
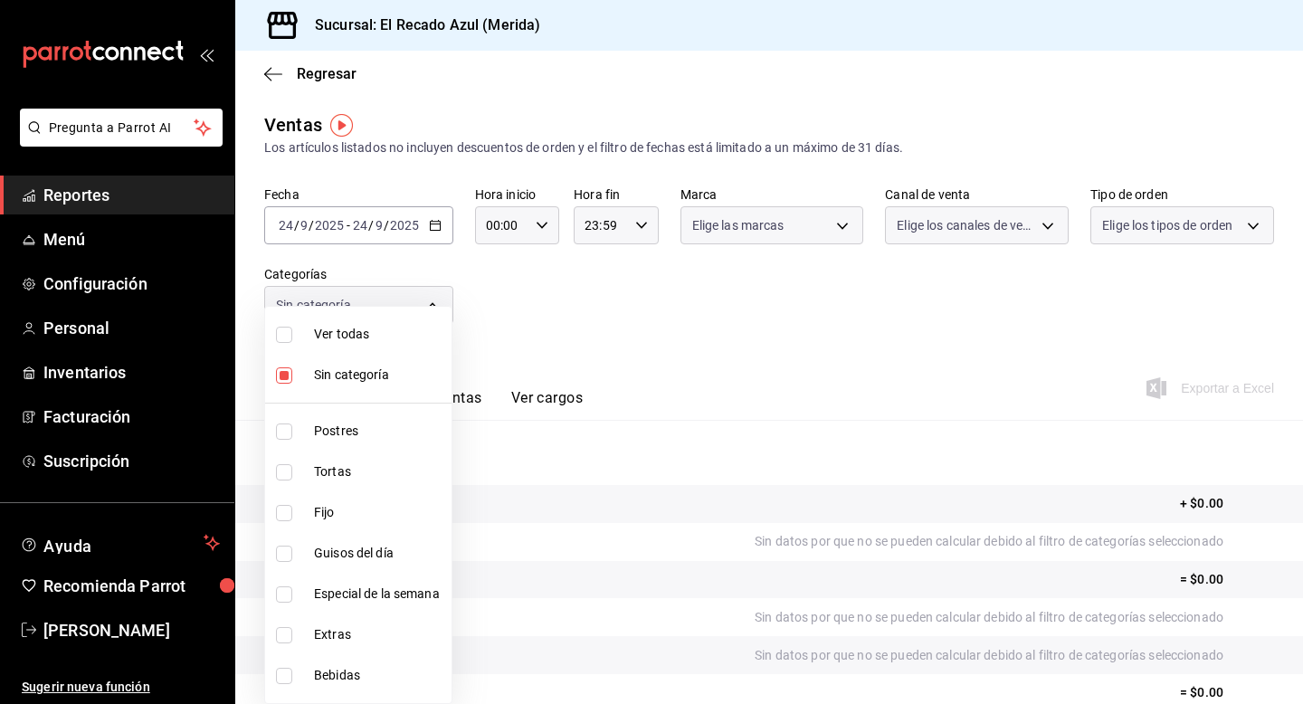
click at [282, 334] on input "checkbox" at bounding box center [284, 335] width 16 height 16
checkbox input "true"
type input "440004c0-5737-4da7-8755-004a2936241c,cddaedf4-f15c-4c42-87d3-f50cf5f8b84c,a7831…"
checkbox input "true"
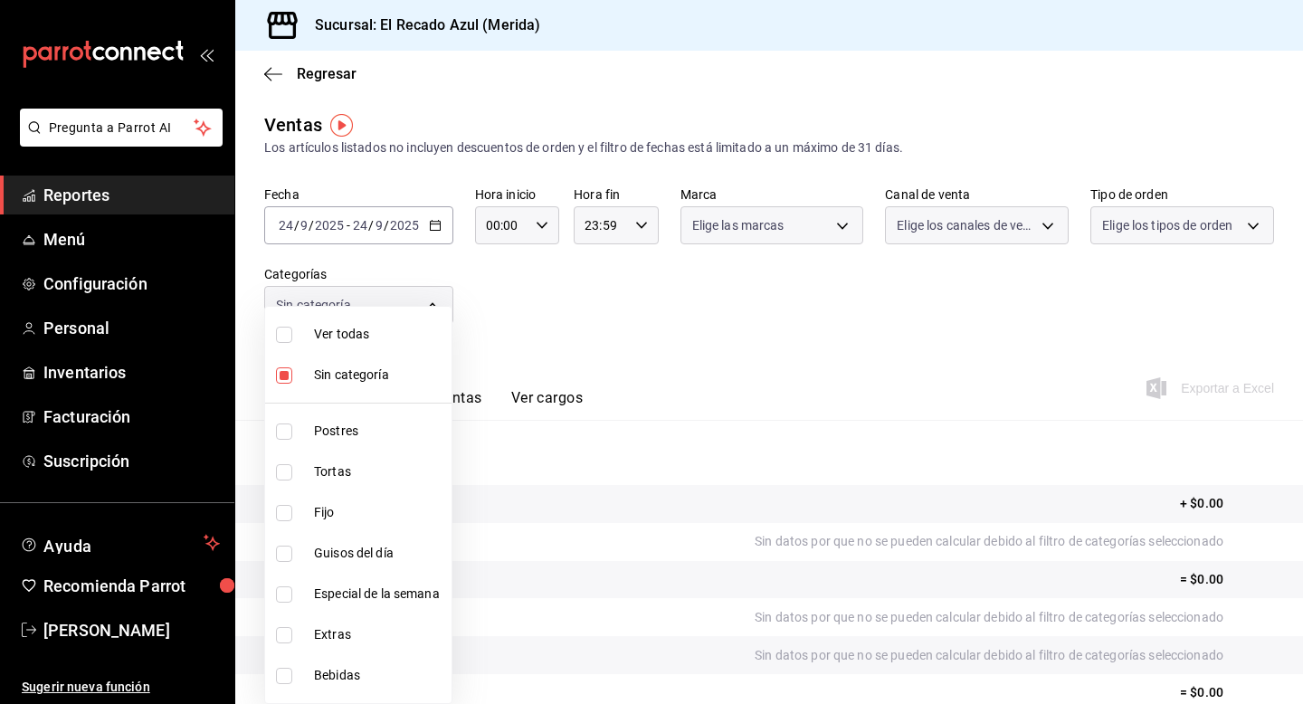
checkbox input "true"
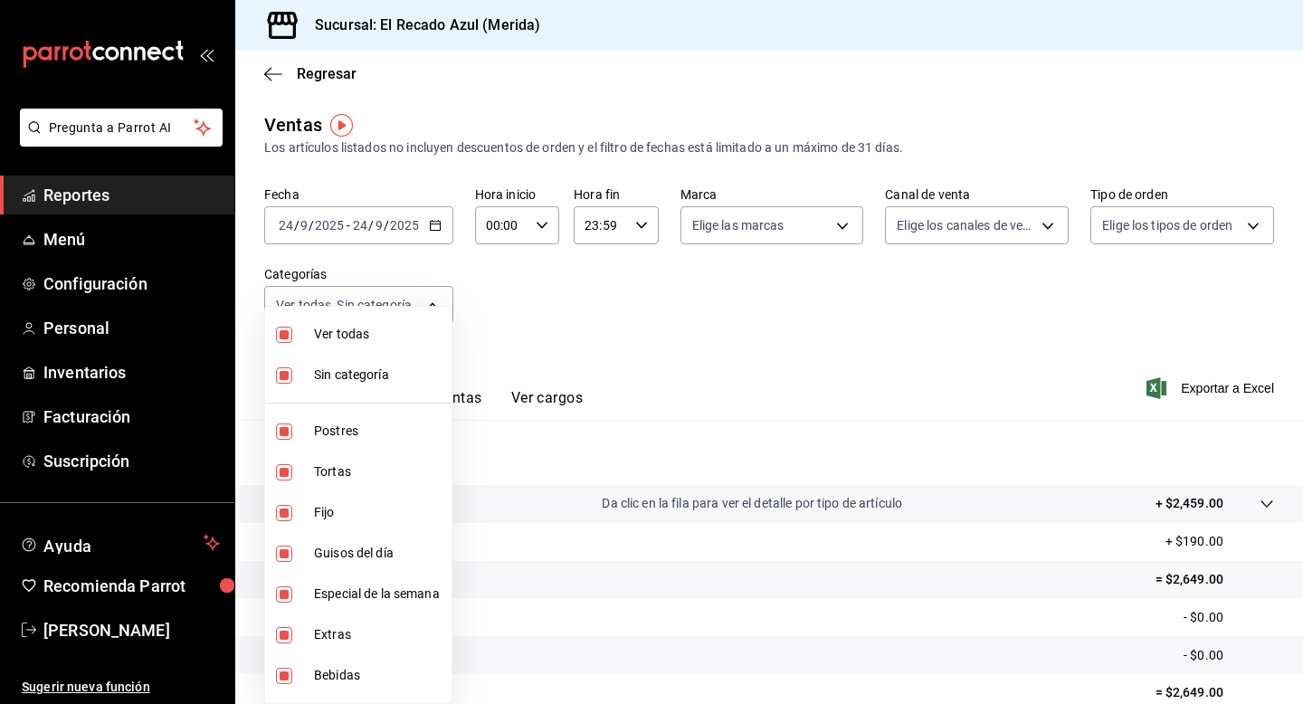
click at [694, 376] on div at bounding box center [651, 352] width 1303 height 704
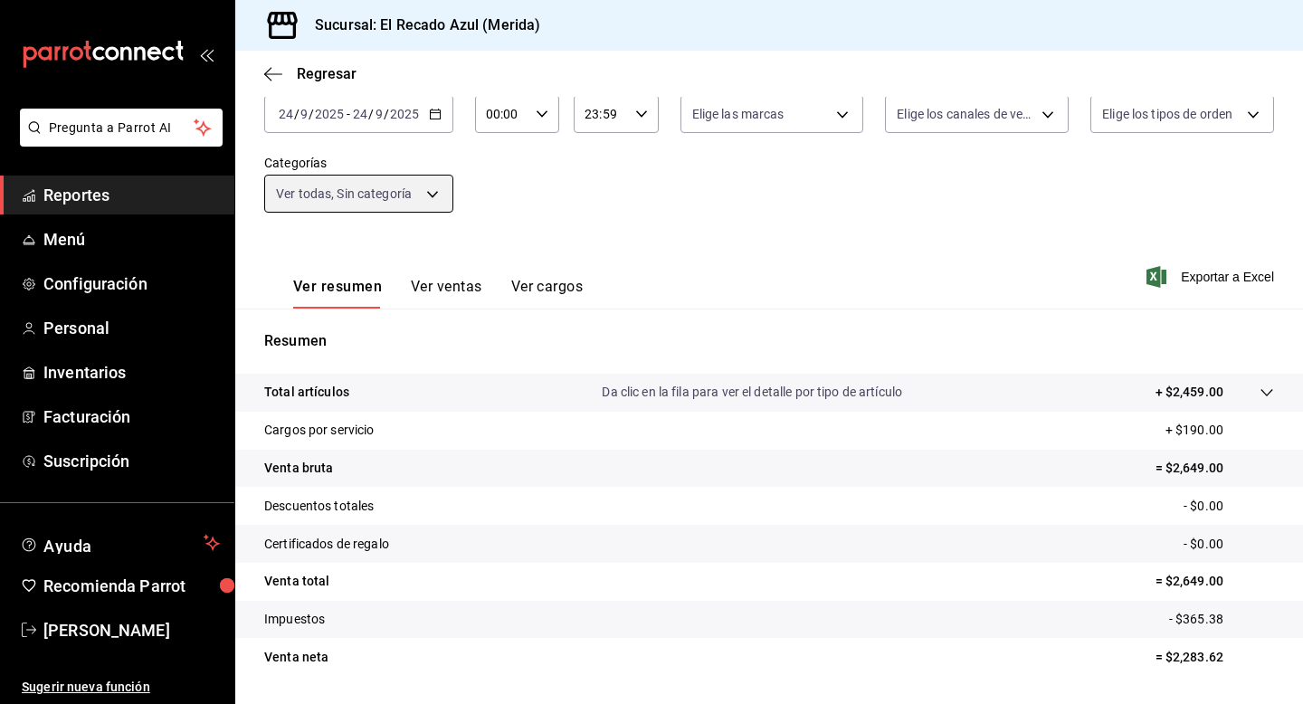
scroll to position [163, 0]
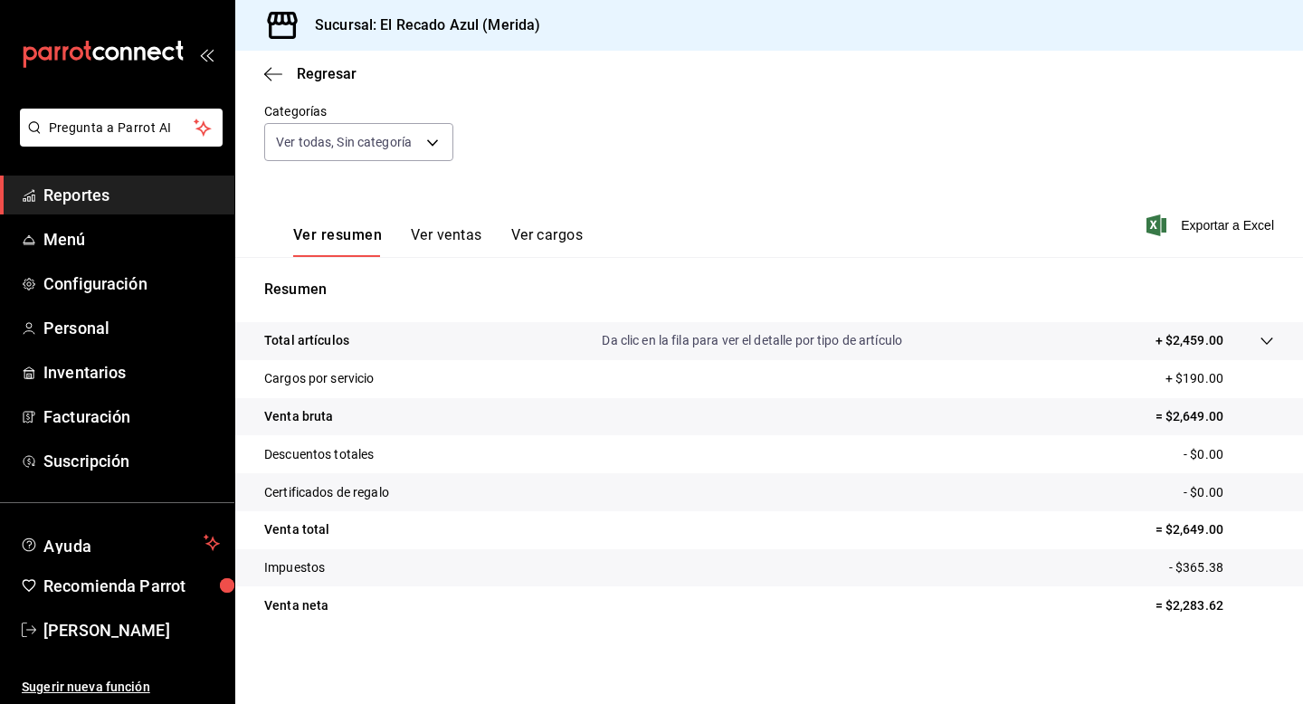
click at [432, 234] on button "Ver ventas" at bounding box center [446, 241] width 71 height 31
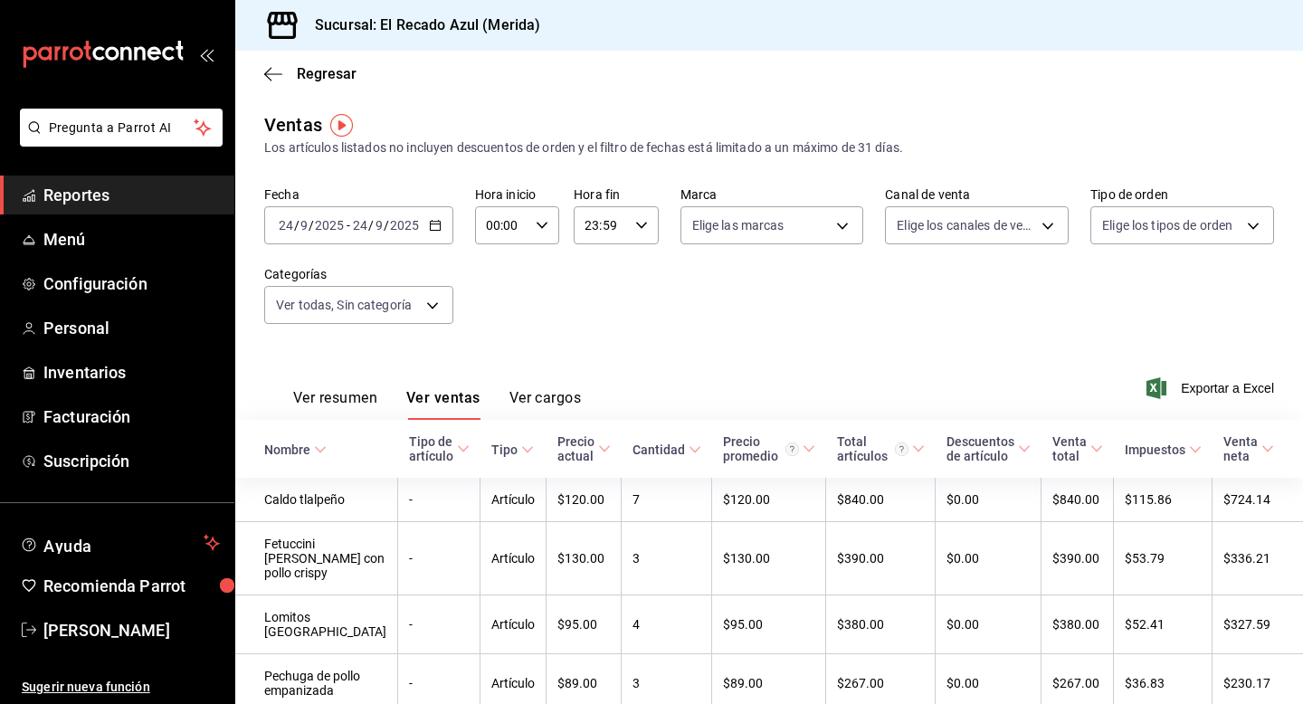
click at [537, 411] on button "Ver cargos" at bounding box center [545, 404] width 72 height 31
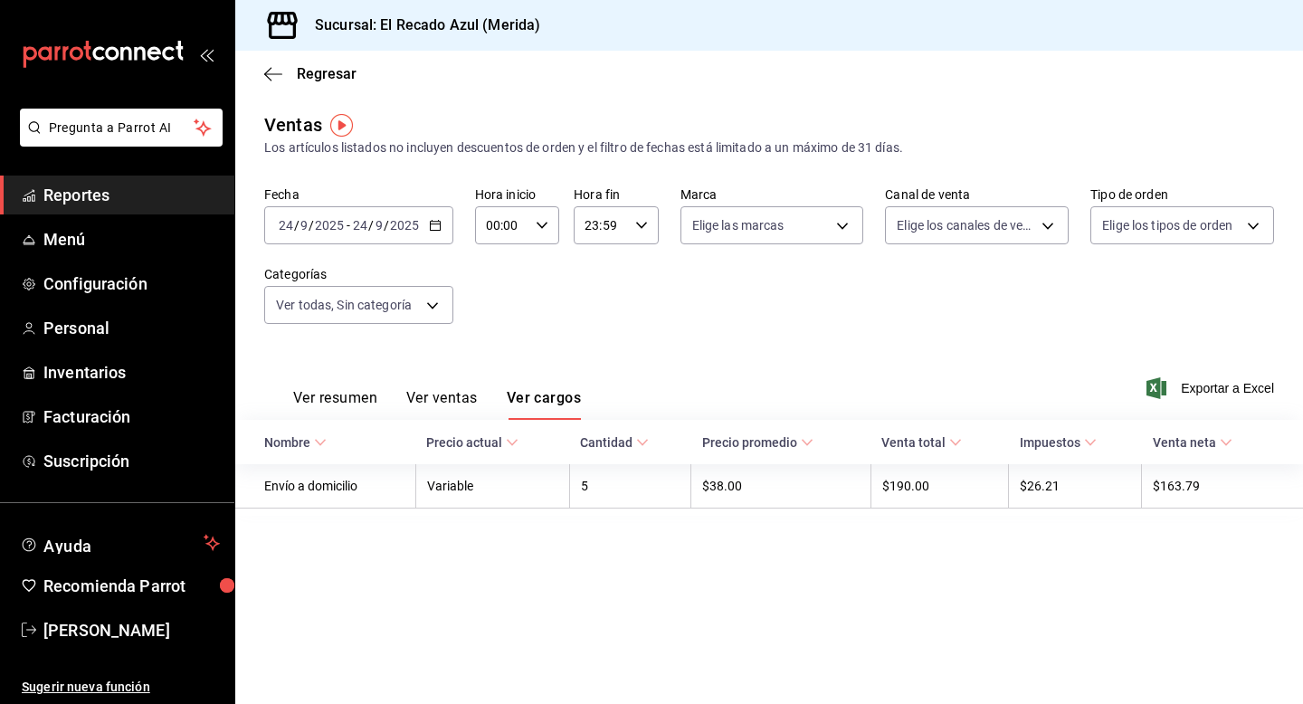
click at [348, 403] on button "Ver resumen" at bounding box center [335, 404] width 84 height 31
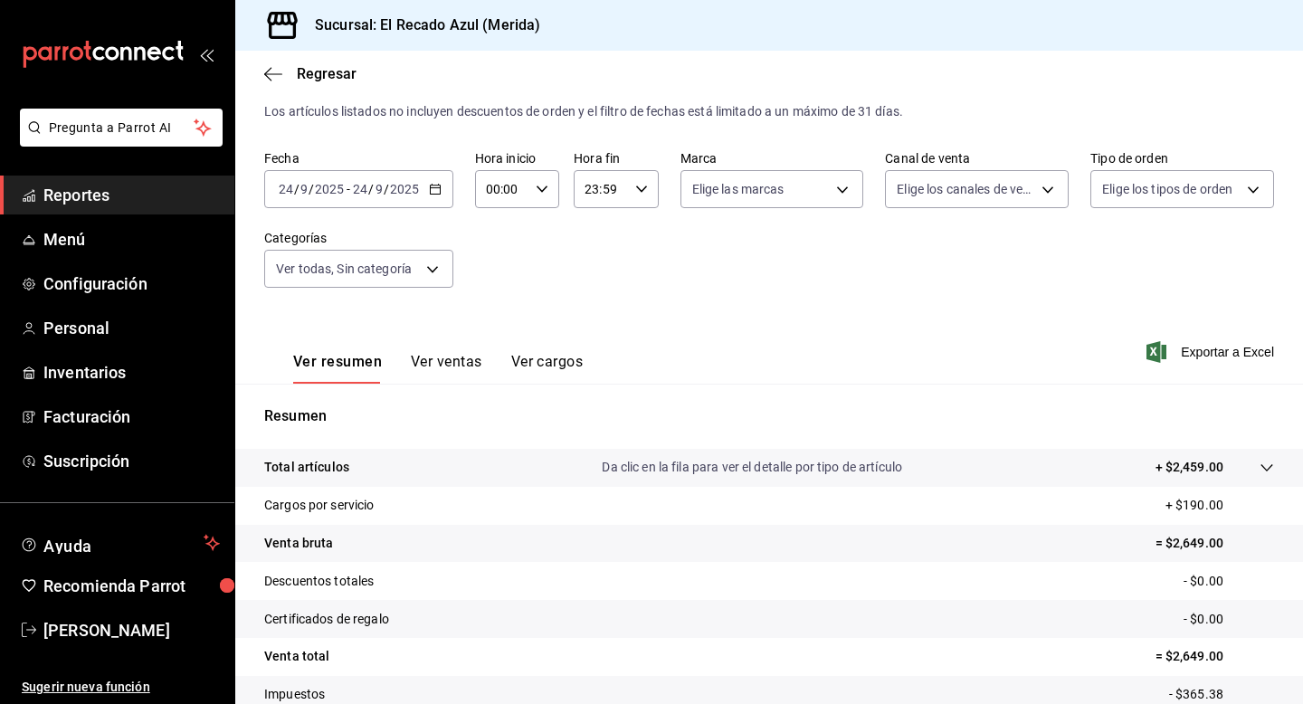
scroll to position [163, 0]
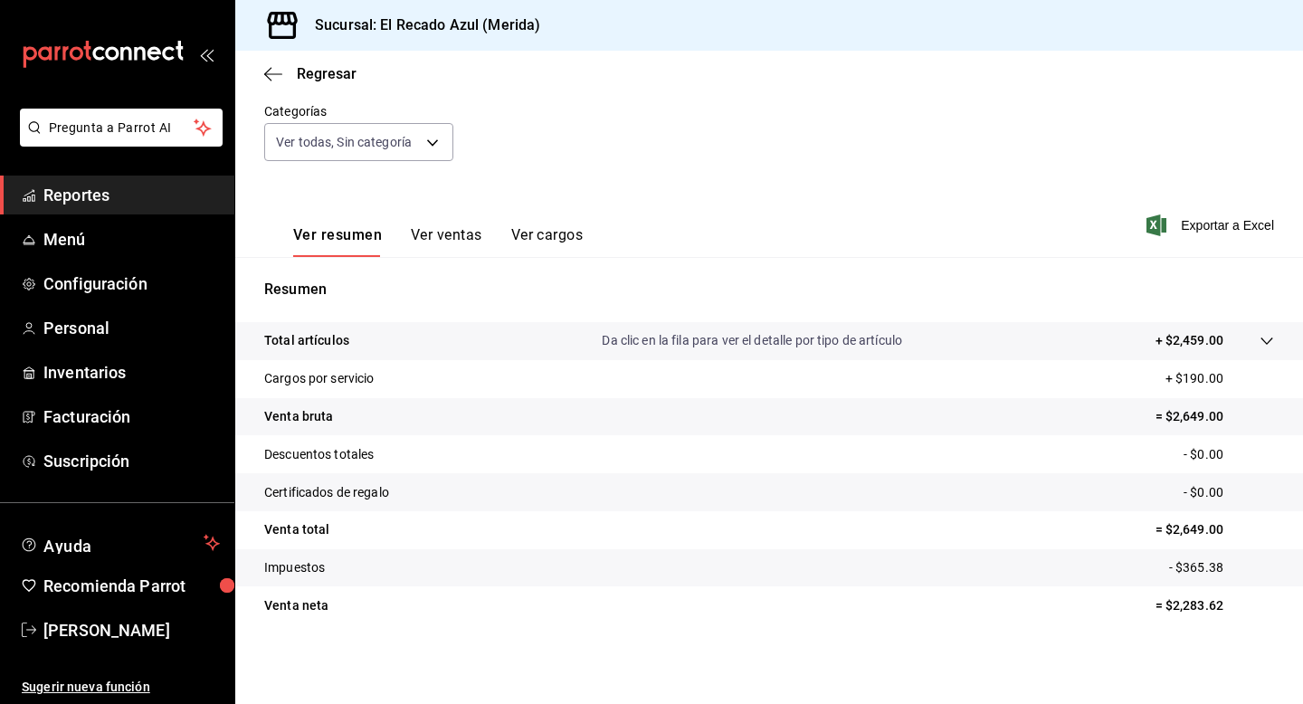
click at [470, 229] on button "Ver ventas" at bounding box center [446, 241] width 71 height 31
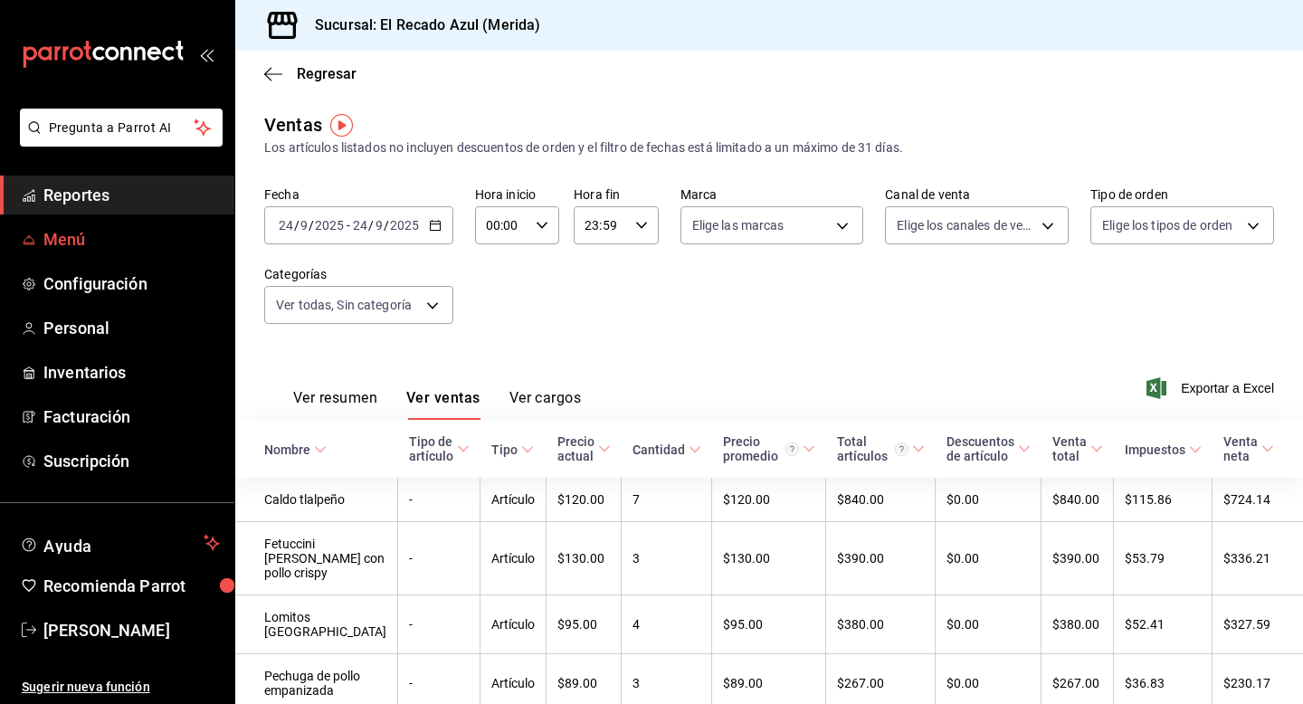
click at [108, 242] on span "Menú" at bounding box center [131, 239] width 176 height 24
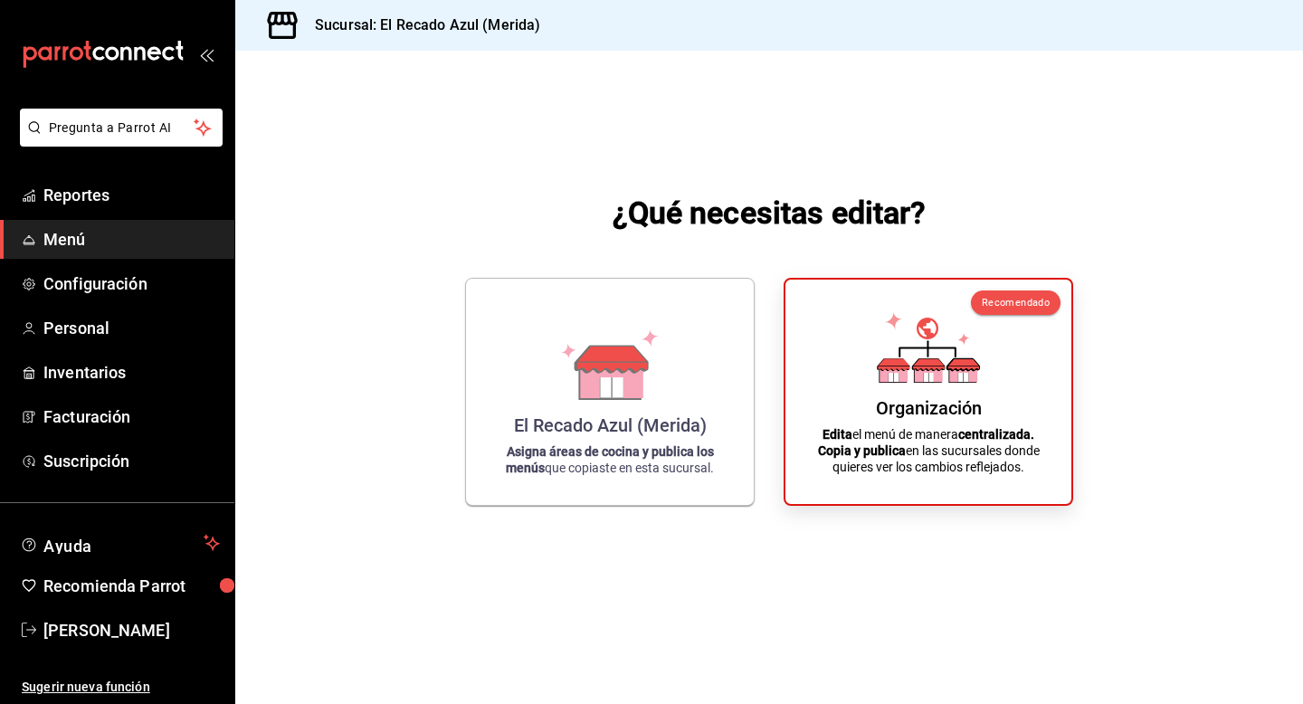
click at [95, 242] on span "Menú" at bounding box center [131, 239] width 176 height 24
click at [95, 192] on span "Reportes" at bounding box center [131, 195] width 176 height 24
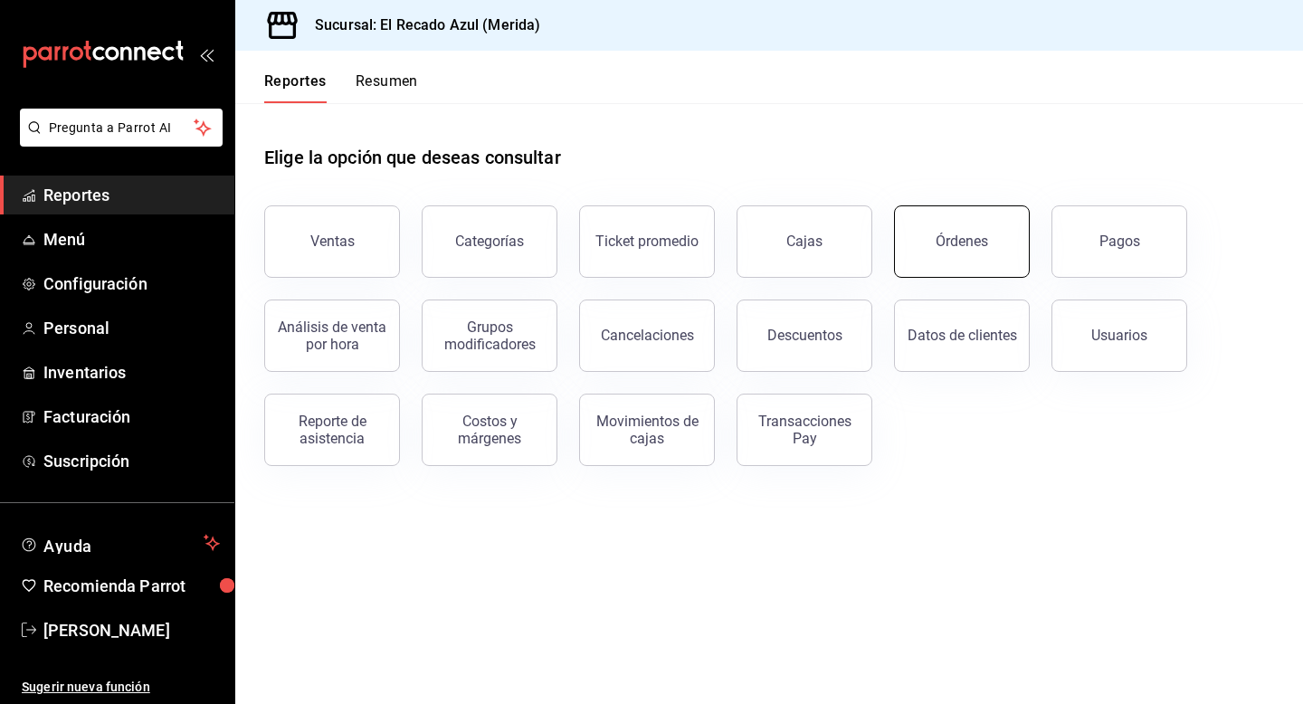
click at [945, 252] on button "Órdenes" at bounding box center [962, 241] width 136 height 72
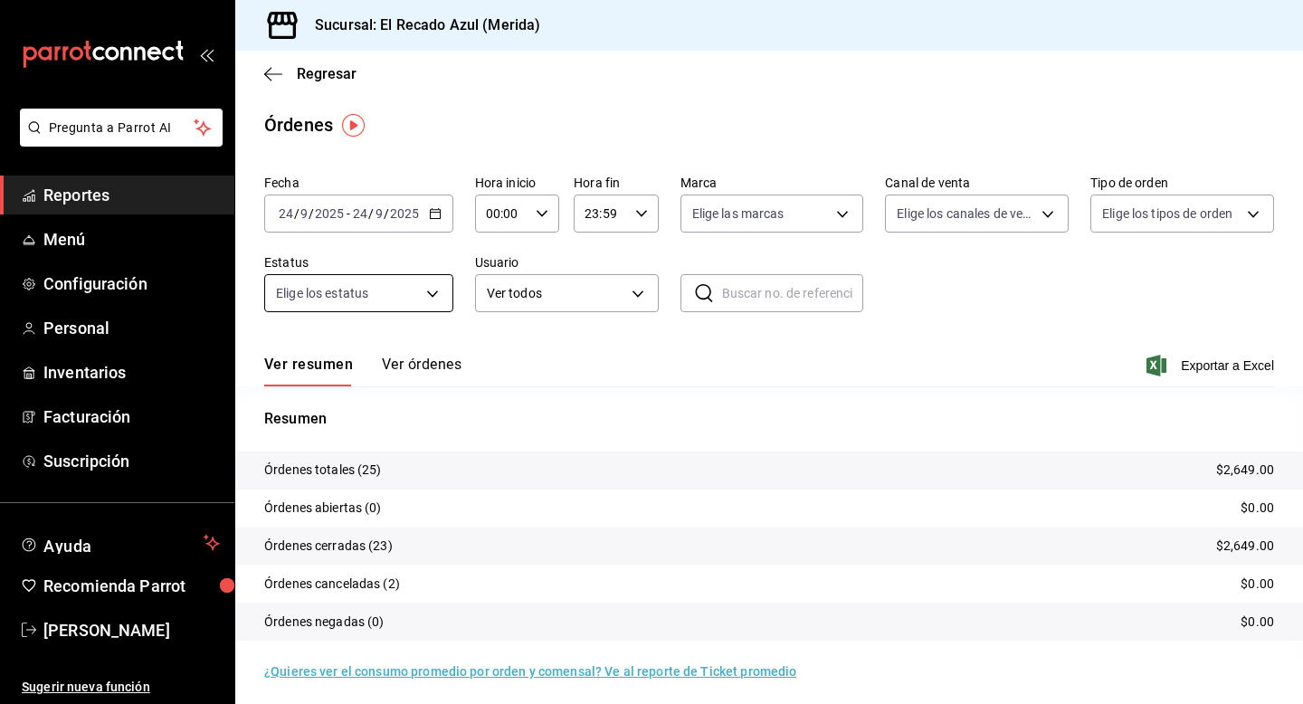
click at [370, 294] on body "Pregunta a Parrot AI Reportes Menú Configuración Personal Inventarios Facturaci…" at bounding box center [651, 352] width 1303 height 704
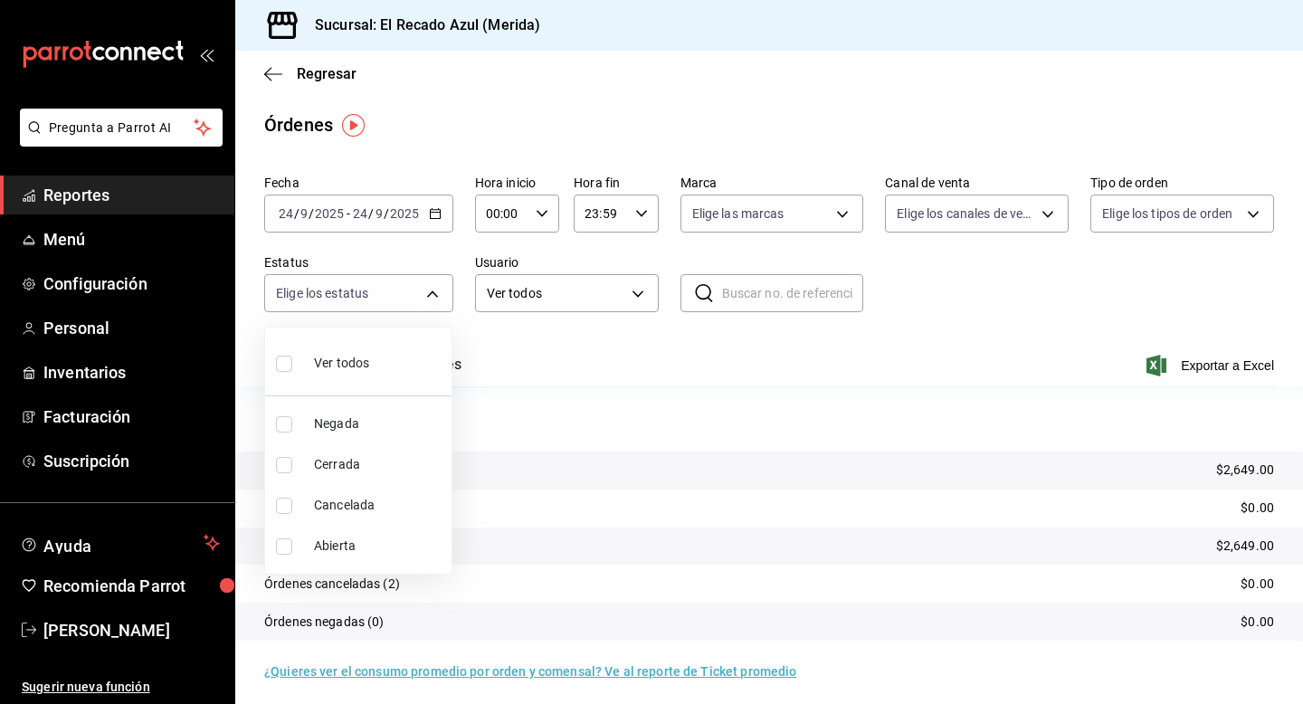
click at [274, 381] on li "Ver todos" at bounding box center [358, 361] width 186 height 53
type input "DENIED,FINISHED,CANCELED,OPEN"
checkbox input "true"
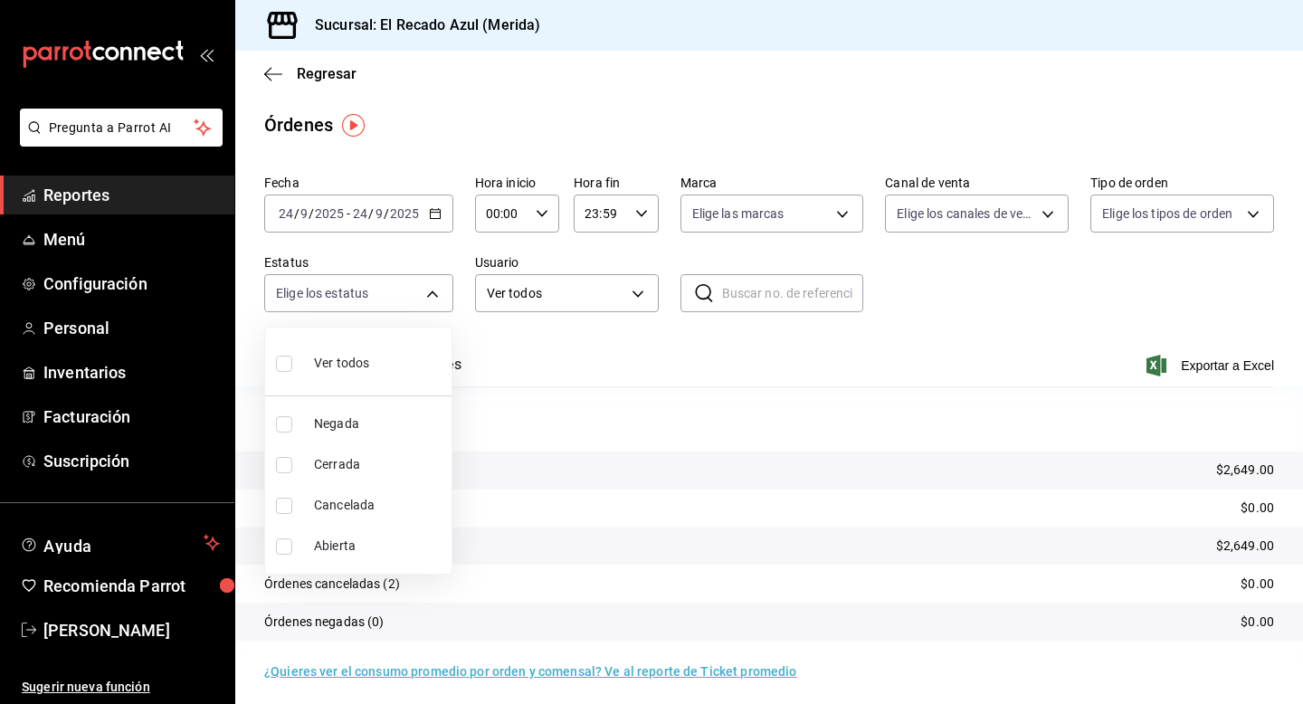
checkbox input "true"
click at [593, 376] on div at bounding box center [651, 352] width 1303 height 704
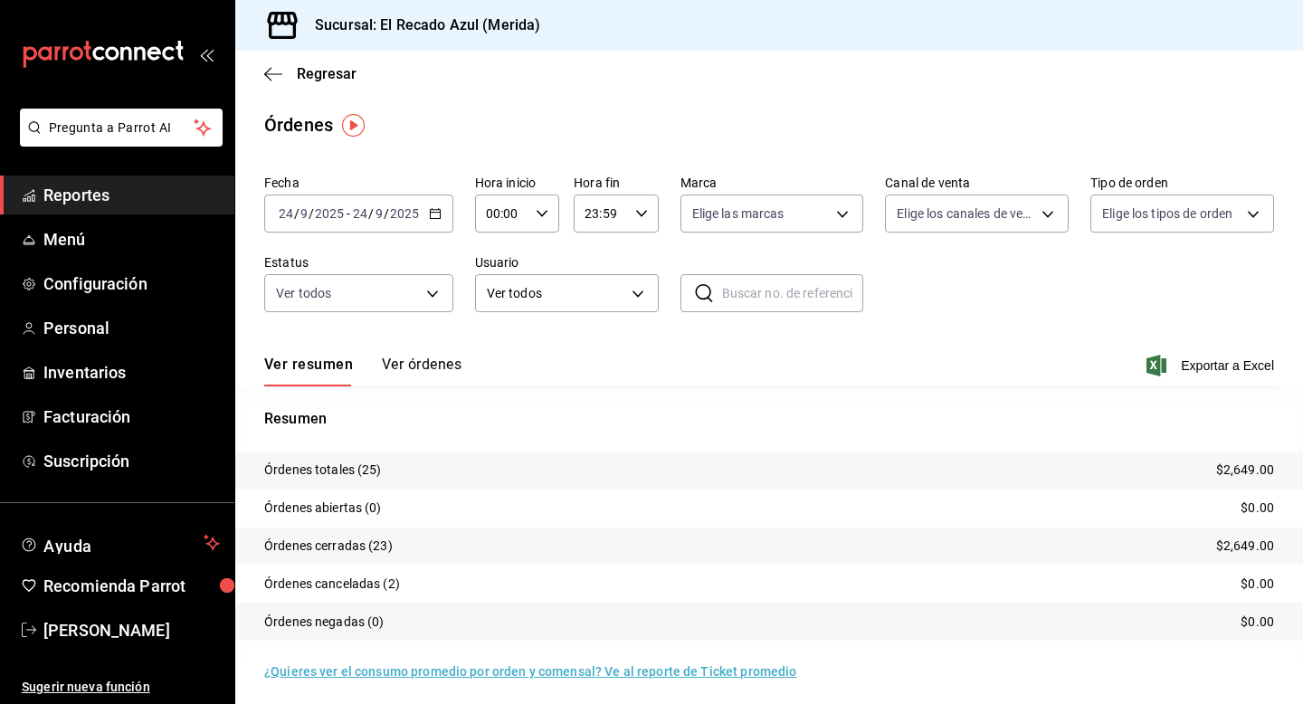
click at [382, 368] on button "Ver órdenes" at bounding box center [422, 371] width 80 height 31
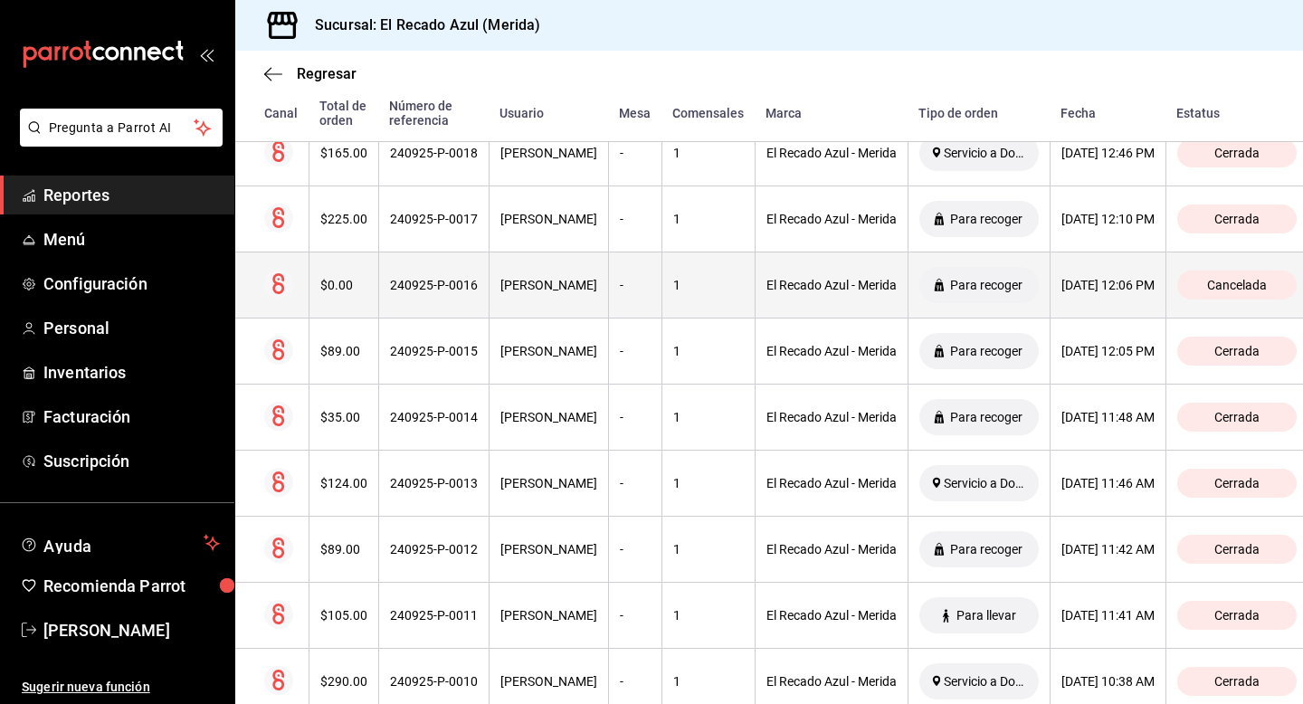
scroll to position [823, 0]
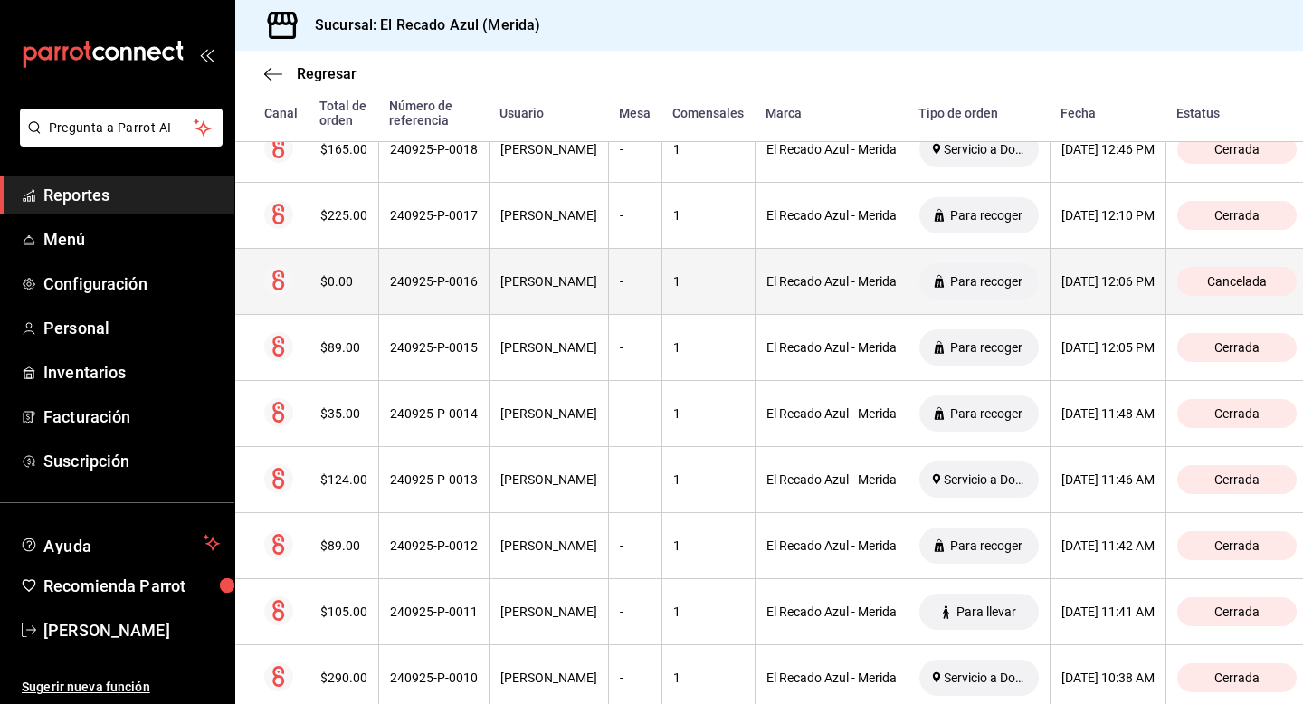
click at [489, 271] on th "[PERSON_NAME]" at bounding box center [548, 282] width 119 height 66
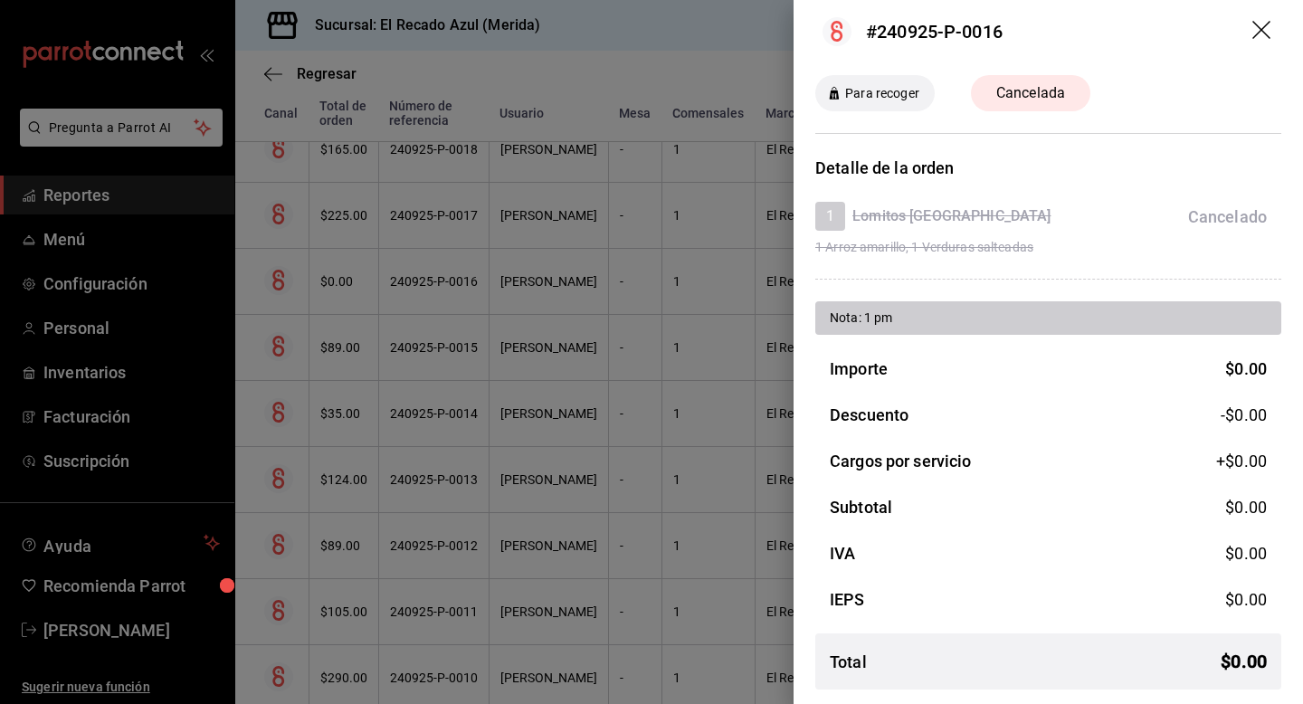
scroll to position [0, 0]
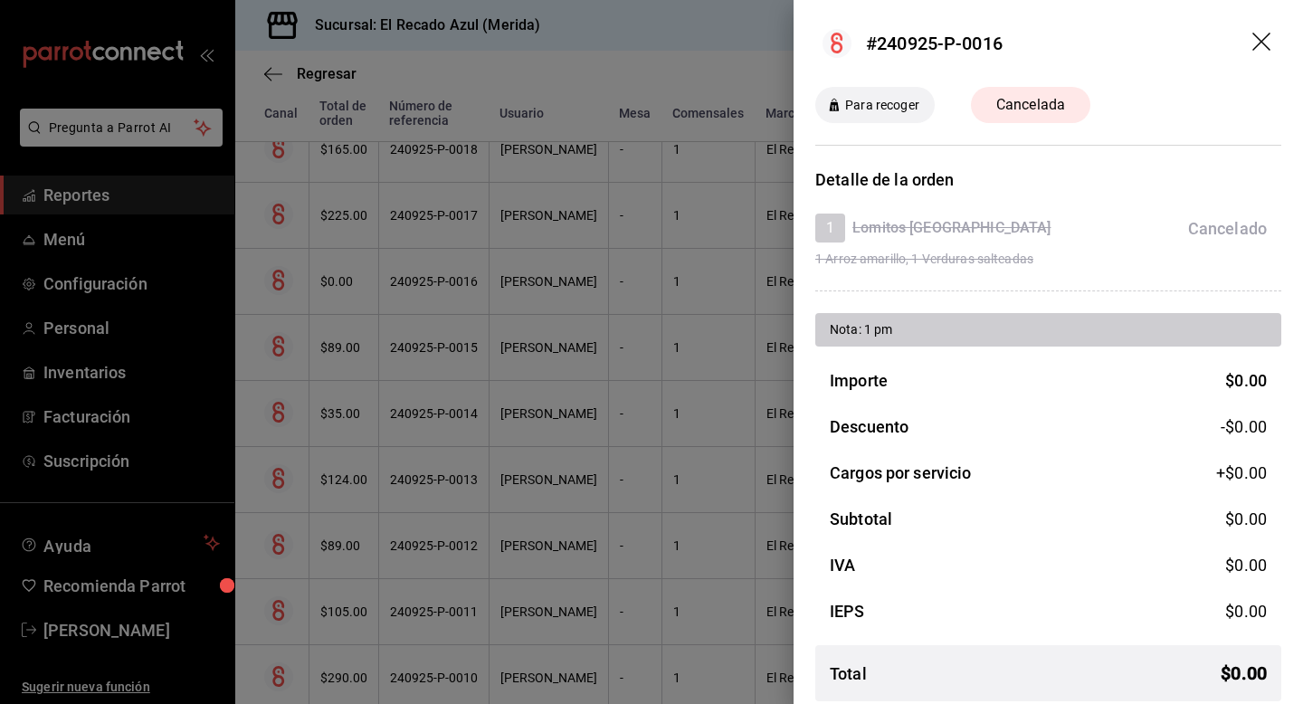
click at [887, 111] on span "Para recoger" at bounding box center [882, 105] width 89 height 19
click at [925, 52] on div "#240925-P-0016" at bounding box center [934, 43] width 137 height 27
click at [1260, 38] on icon "drag" at bounding box center [1263, 44] width 22 height 22
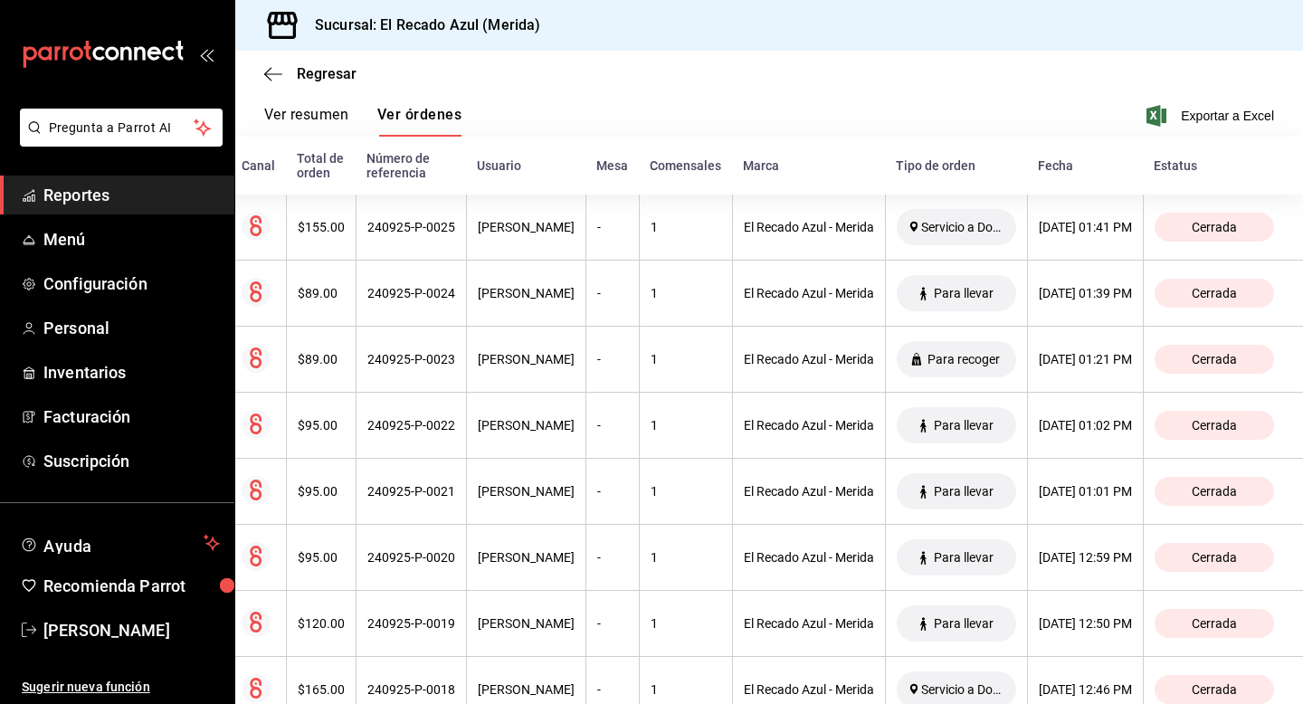
scroll to position [252, 0]
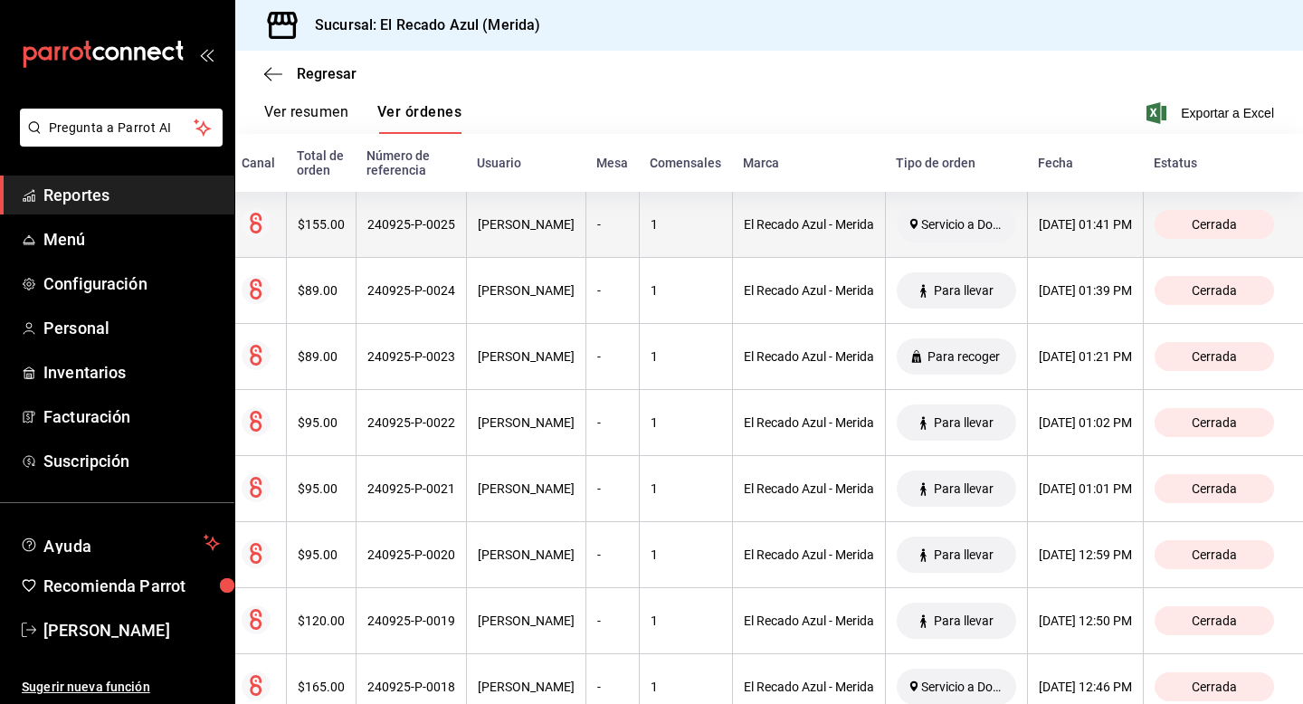
click at [1044, 239] on th "[DATE] 01:41 PM" at bounding box center [1085, 225] width 116 height 66
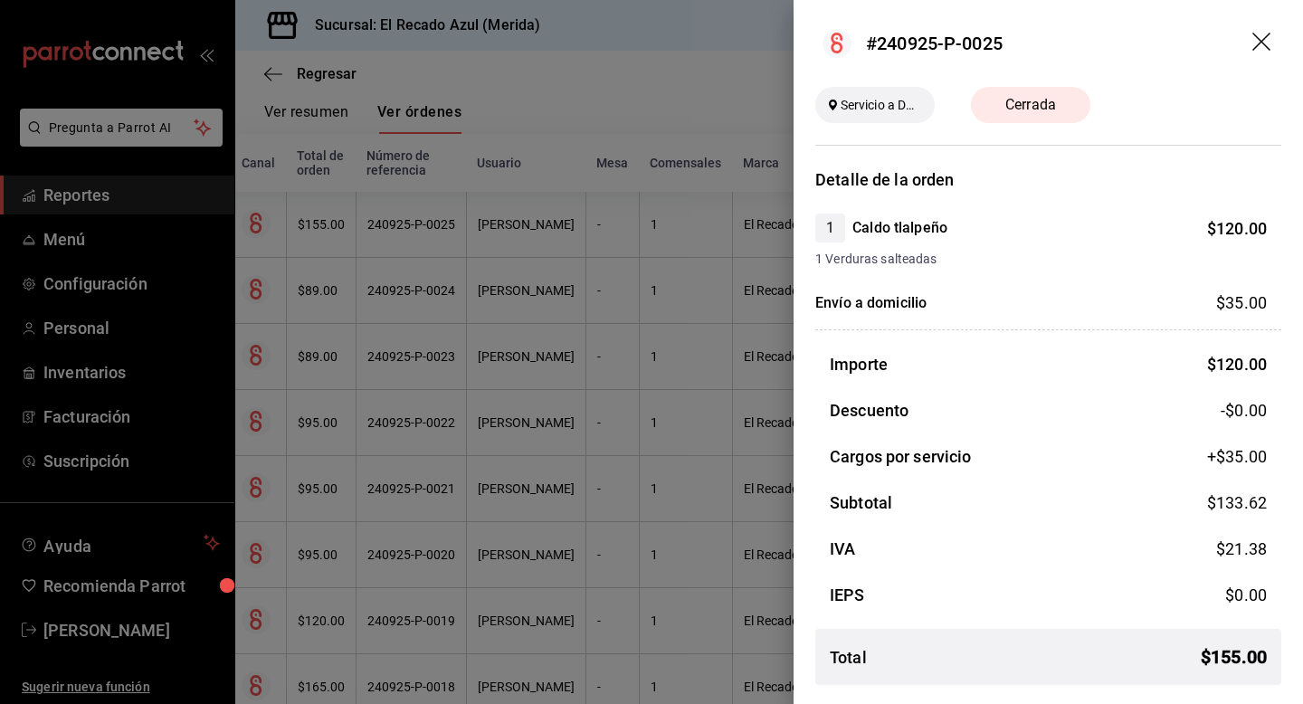
click at [1254, 37] on icon "drag" at bounding box center [1263, 44] width 22 height 22
